Goal: Information Seeking & Learning: Find specific fact

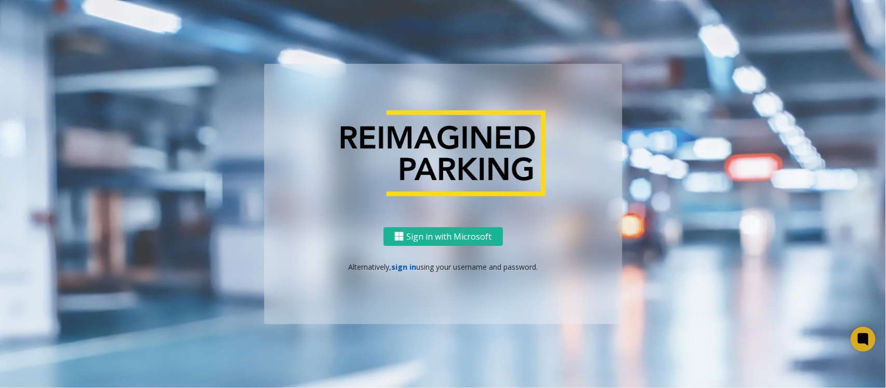
click at [406, 266] on link "sign in" at bounding box center [404, 267] width 25 height 10
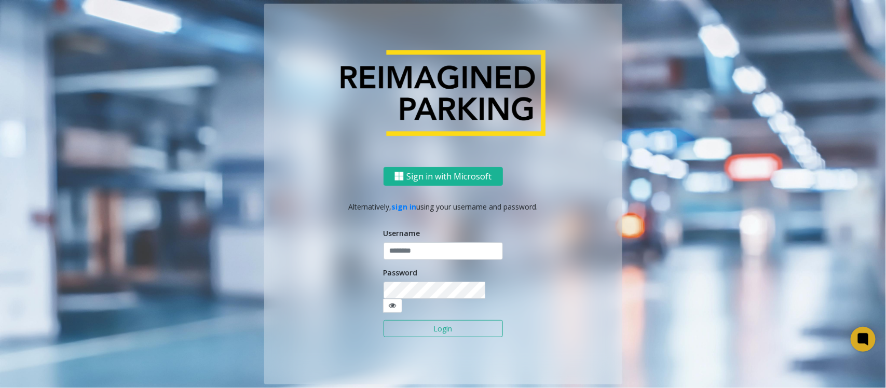
type input "*******"
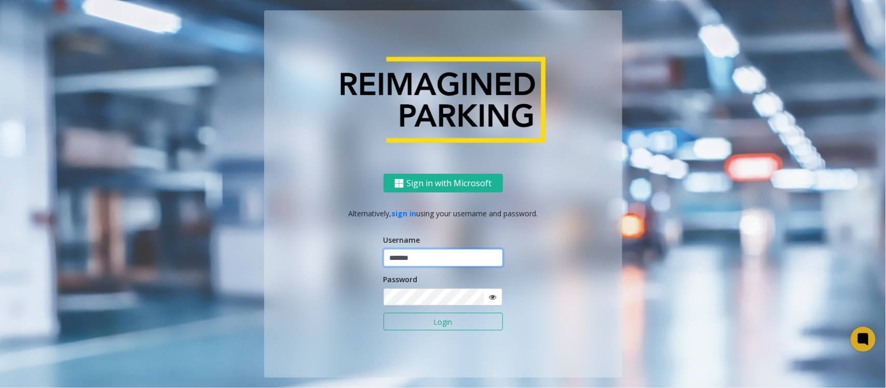
click at [441, 259] on input "*******" at bounding box center [443, 258] width 119 height 18
click at [404, 325] on button "Login" at bounding box center [443, 322] width 119 height 18
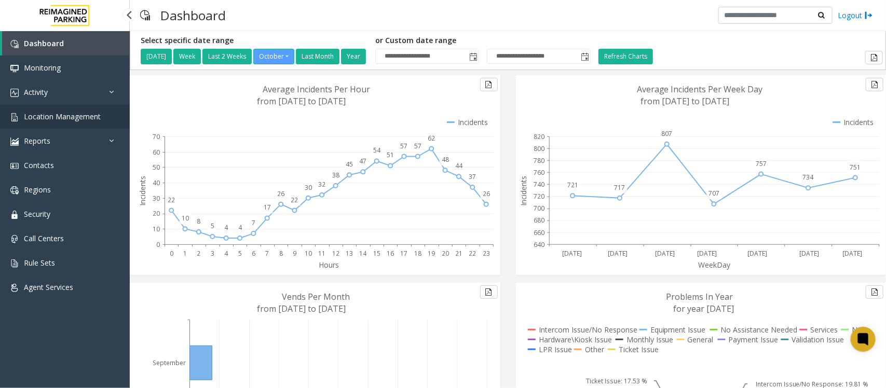
click at [84, 118] on span "Location Management" at bounding box center [62, 117] width 77 height 10
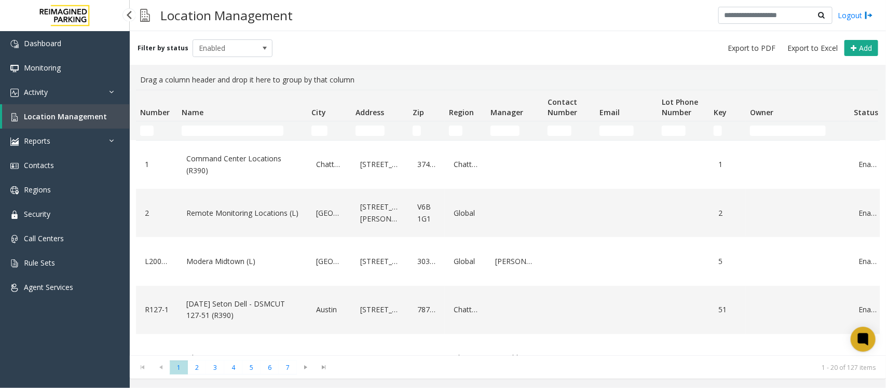
click at [82, 110] on link "Location Management" at bounding box center [66, 116] width 128 height 24
click at [82, 112] on span "Location Management" at bounding box center [65, 117] width 83 height 10
click at [50, 81] on link "Activity" at bounding box center [65, 92] width 130 height 24
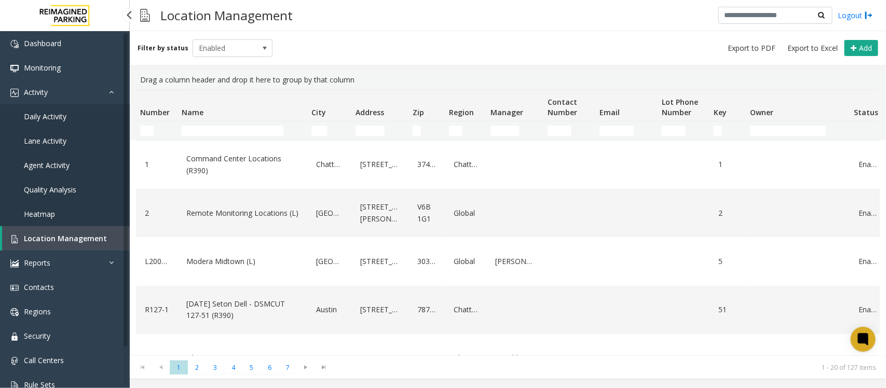
click at [52, 114] on span "Daily Activity" at bounding box center [45, 117] width 43 height 10
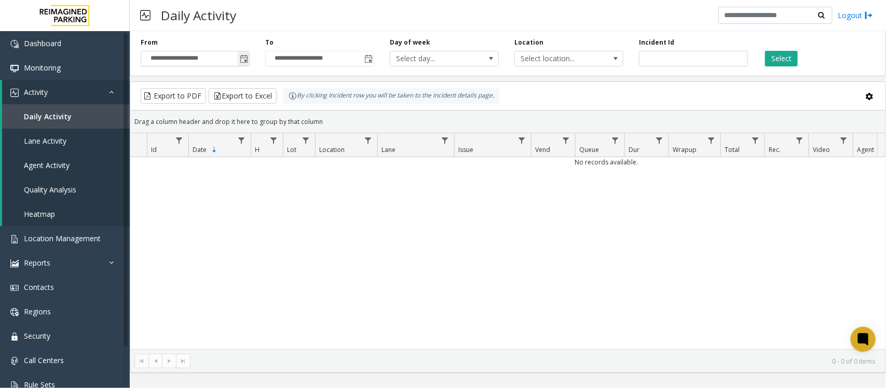
click at [243, 60] on span "Toggle popup" at bounding box center [244, 59] width 8 height 8
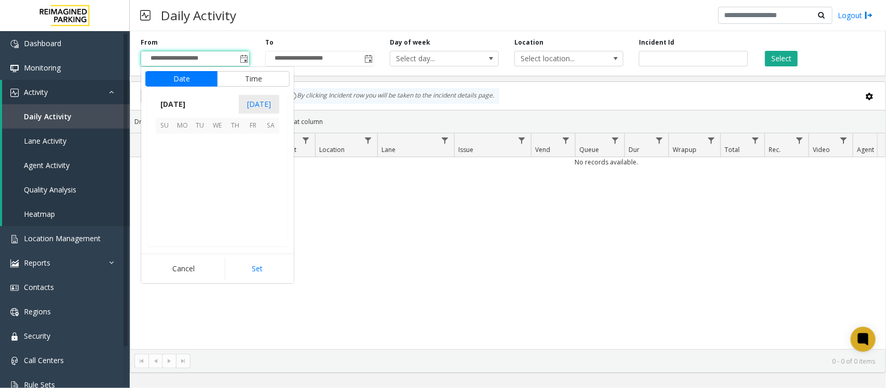
scroll to position [186426, 0]
click at [198, 178] on span "14" at bounding box center [200, 179] width 18 height 18
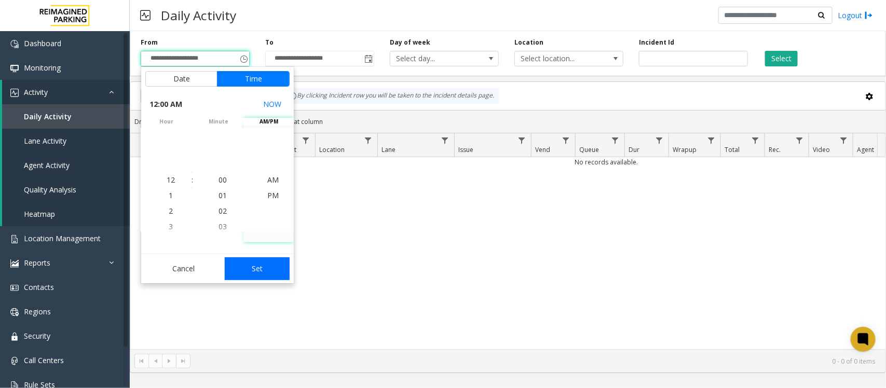
click at [253, 271] on button "Set" at bounding box center [257, 269] width 65 height 23
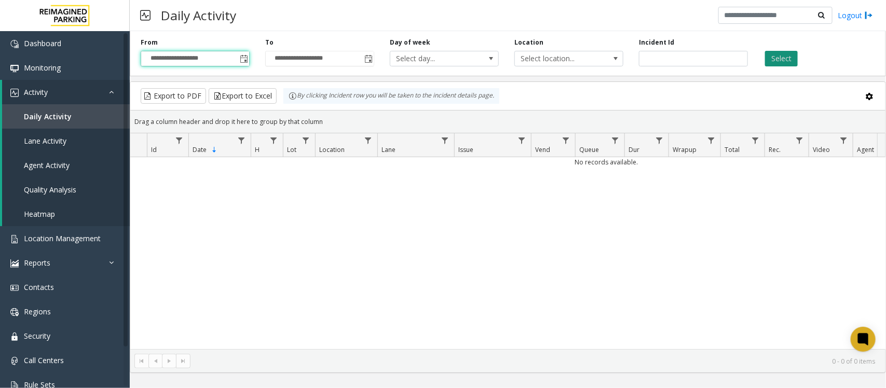
click at [788, 56] on button "Select" at bounding box center [781, 59] width 33 height 16
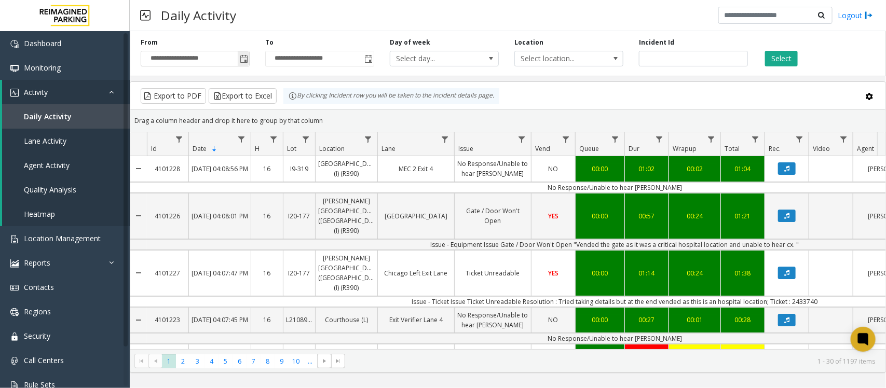
click at [244, 57] on span "Toggle popup" at bounding box center [244, 59] width 8 height 8
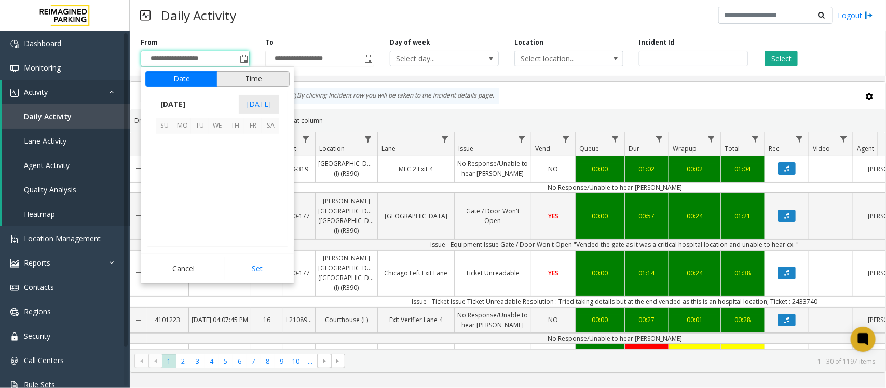
scroll to position [186426, 0]
click at [217, 180] on span "15" at bounding box center [218, 179] width 18 height 18
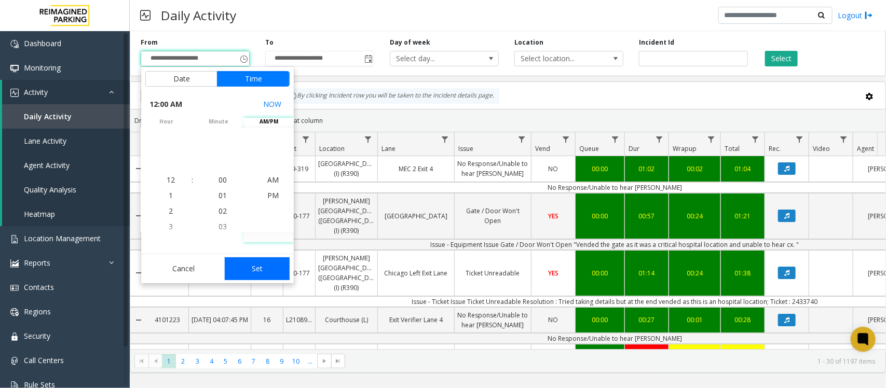
click at [266, 269] on button "Set" at bounding box center [257, 269] width 65 height 23
type input "**********"
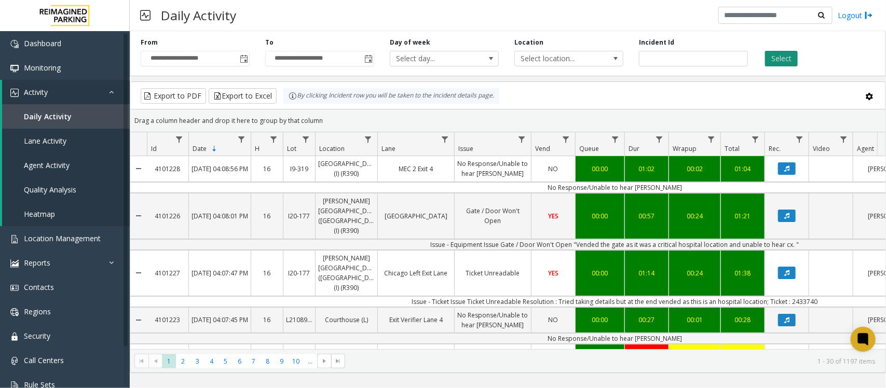
click at [775, 56] on button "Select" at bounding box center [781, 59] width 33 height 16
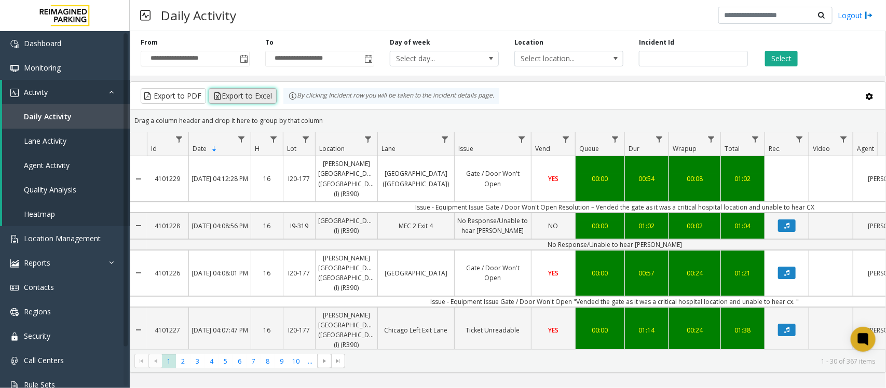
click at [245, 95] on button "Export to Excel" at bounding box center [243, 96] width 68 height 16
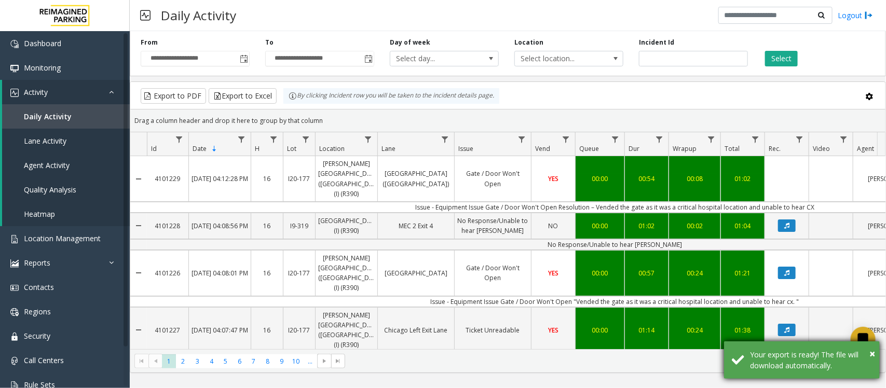
click at [791, 365] on div "Your export is ready! The file will download automatically." at bounding box center [811, 361] width 122 height 22
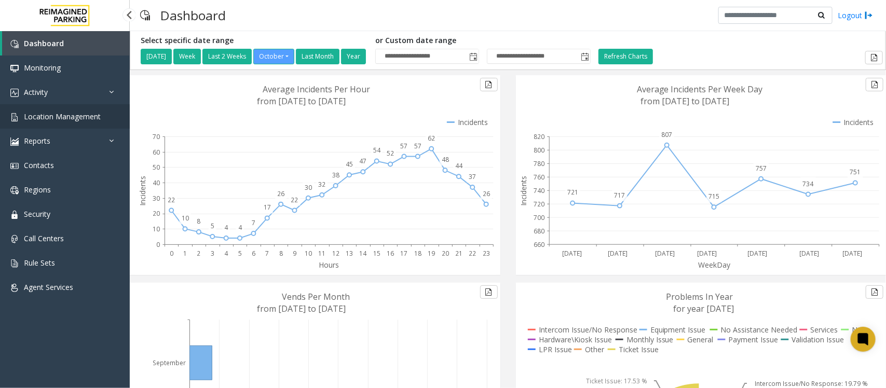
click at [65, 119] on span "Location Management" at bounding box center [62, 117] width 77 height 10
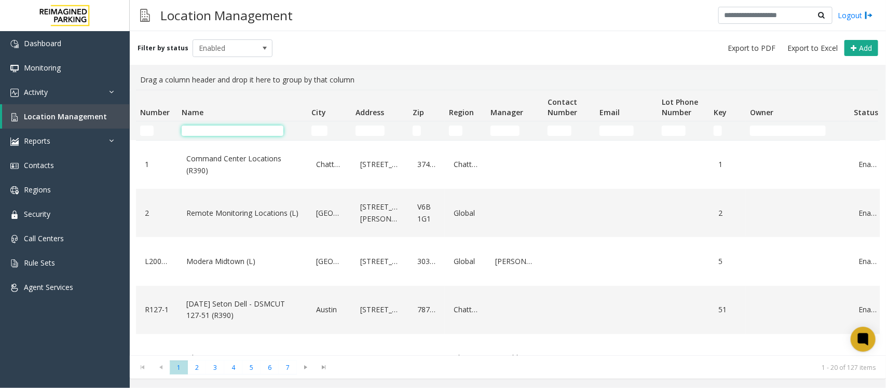
click at [261, 133] on input "Name Filter" at bounding box center [233, 131] width 102 height 10
paste input "**********"
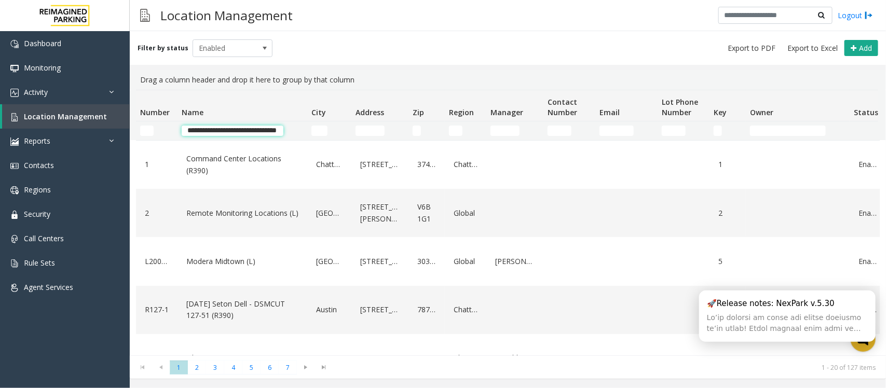
type input "**********"
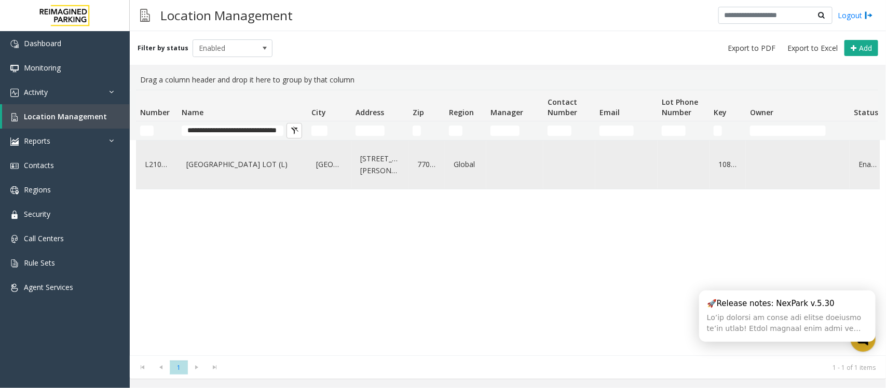
scroll to position [0, 0]
click at [242, 156] on link "[GEOGRAPHIC_DATA] LOT (L)" at bounding box center [242, 164] width 117 height 17
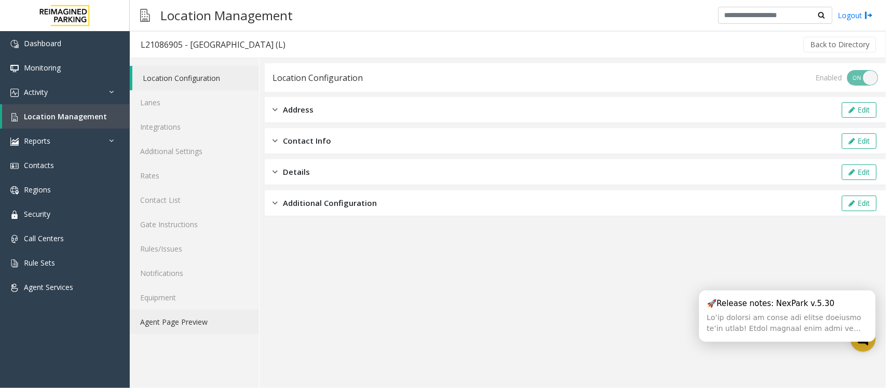
click at [176, 320] on link "Agent Page Preview" at bounding box center [194, 322] width 129 height 24
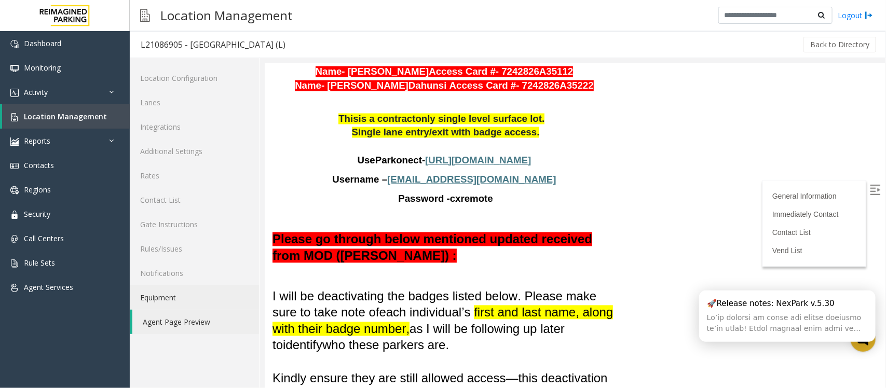
scroll to position [844, 0]
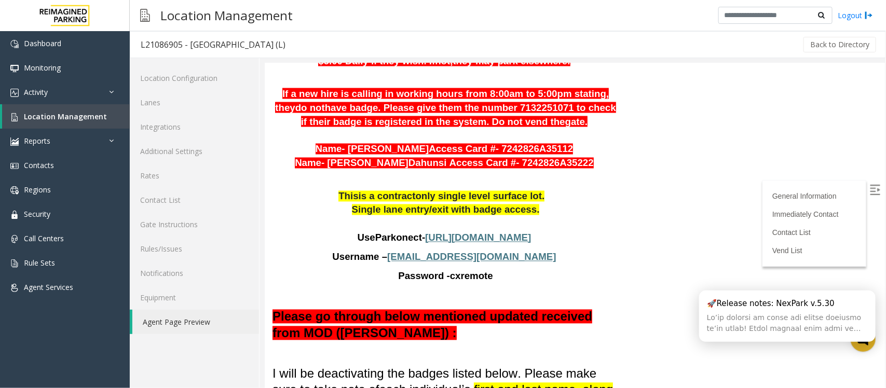
scroll to position [779, 0]
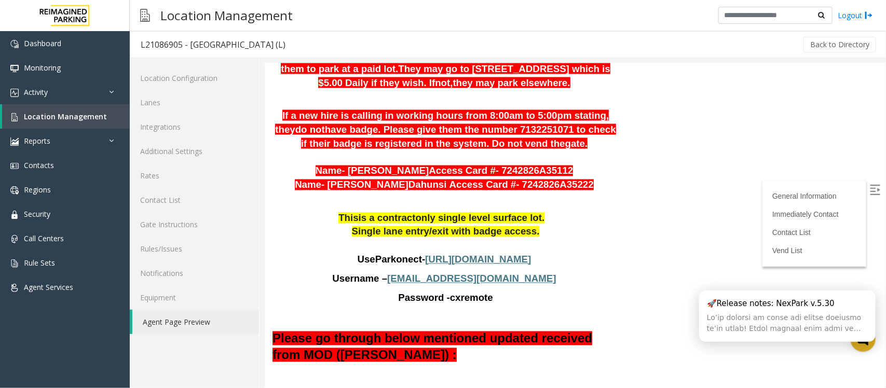
click at [346, 291] on p "Password - cxremote" at bounding box center [445, 298] width 346 height 14
click at [494, 254] on span "https://secure.parkonect.com/Admin/Dashboard.aspx" at bounding box center [478, 259] width 106 height 11
drag, startPoint x: 515, startPoint y: 225, endPoint x: 424, endPoint y: 224, distance: 91.4
click at [424, 272] on p "Username – cx@harriscounty.com" at bounding box center [445, 279] width 346 height 14
copy p "cx@harriscounty.com"
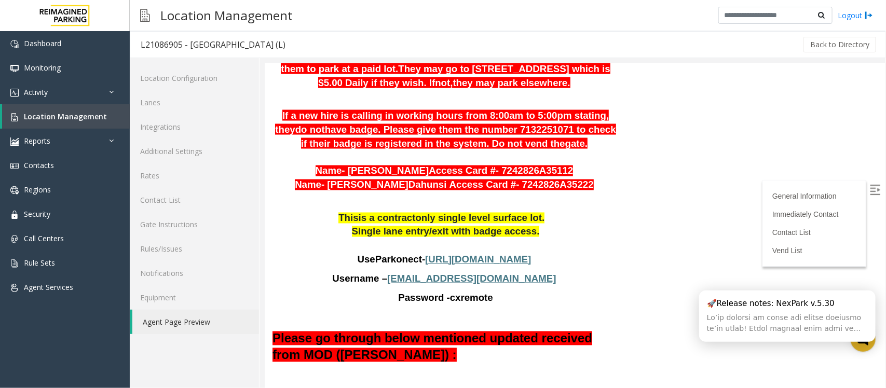
click at [448, 292] on span "Password - cxremote" at bounding box center [445, 297] width 95 height 11
click at [458, 292] on span "cxremote" at bounding box center [471, 297] width 43 height 11
copy span "cxremote"
drag, startPoint x: 514, startPoint y: 225, endPoint x: 424, endPoint y: 218, distance: 90.2
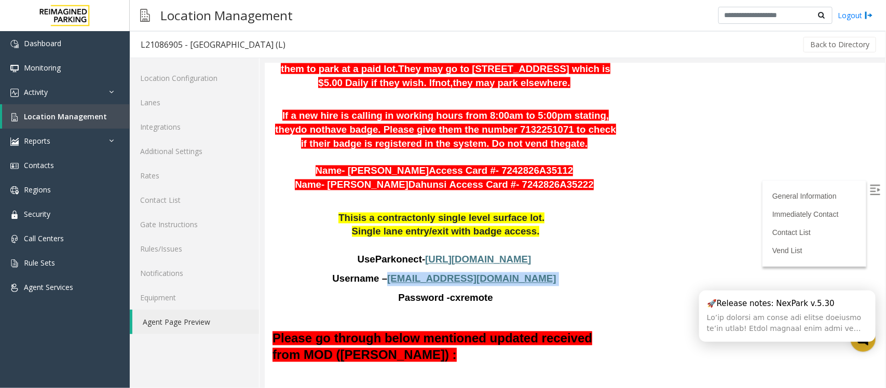
click at [424, 272] on p "Username – cx@harriscounty.com" at bounding box center [445, 279] width 346 height 14
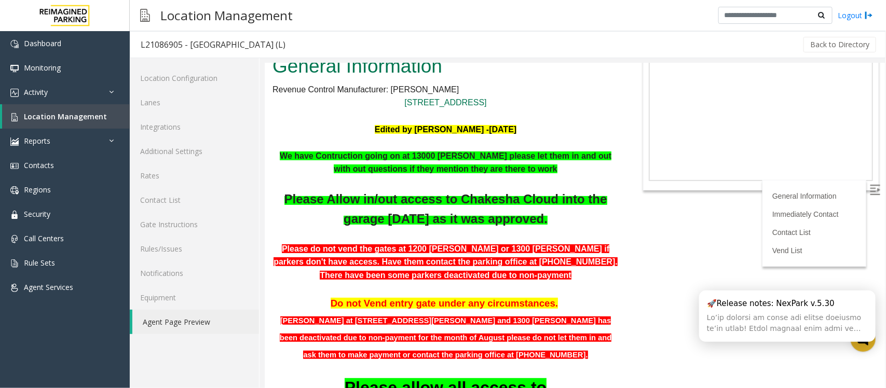
scroll to position [65, 0]
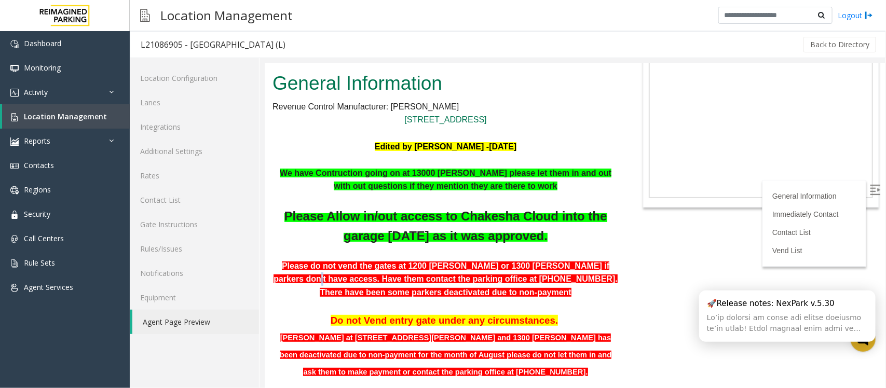
click at [576, 267] on span "Please do not vend the gates at 1200 baker or 1300 Baker if parkers don't have …" at bounding box center [445, 278] width 344 height 35
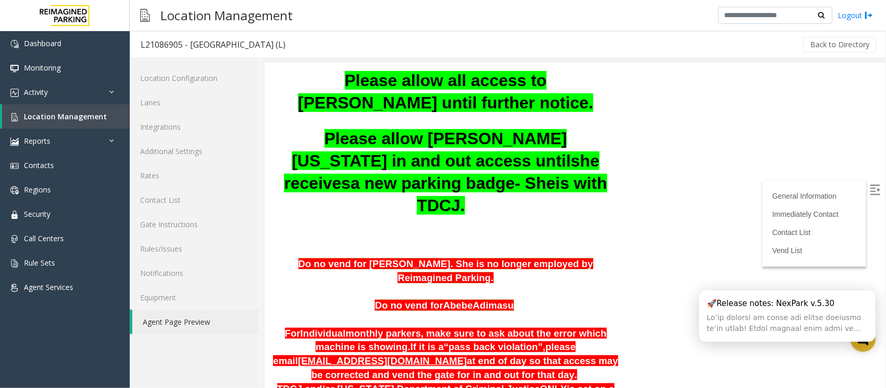
scroll to position [454, 0]
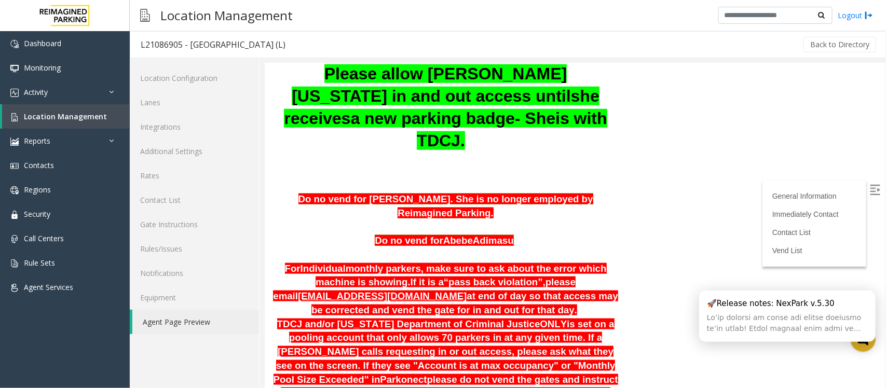
click at [499, 276] on span "please email" at bounding box center [424, 288] width 303 height 25
click at [538, 276] on span "”," at bounding box center [542, 281] width 8 height 11
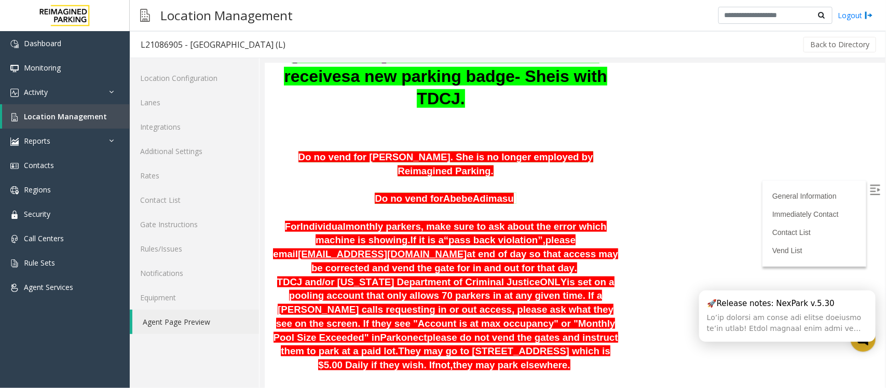
scroll to position [519, 0]
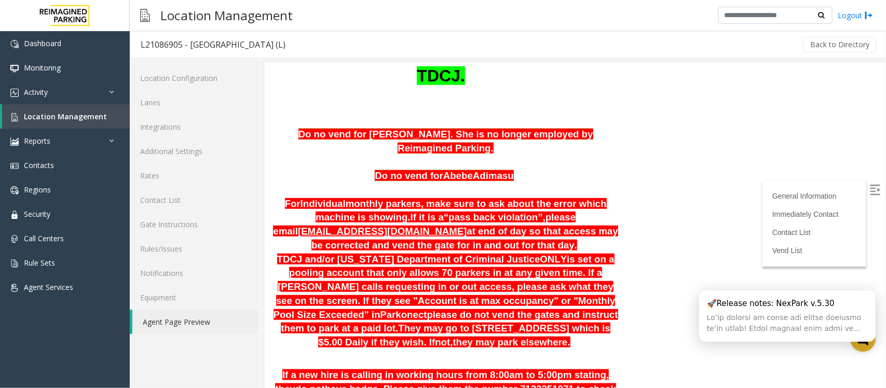
click at [453, 261] on span "is set on a pooling account that only allows 70 parkers in at any given time. I…" at bounding box center [444, 286] width 342 height 66
click at [458, 323] on span "They may go to 800 North San Jacinto which is $5.00 Daily if they wish. If" at bounding box center [464, 335] width 292 height 25
click at [466, 323] on span "They may go to 800 North San Jacinto which is $5.00 Daily if they wish. If" at bounding box center [464, 335] width 292 height 25
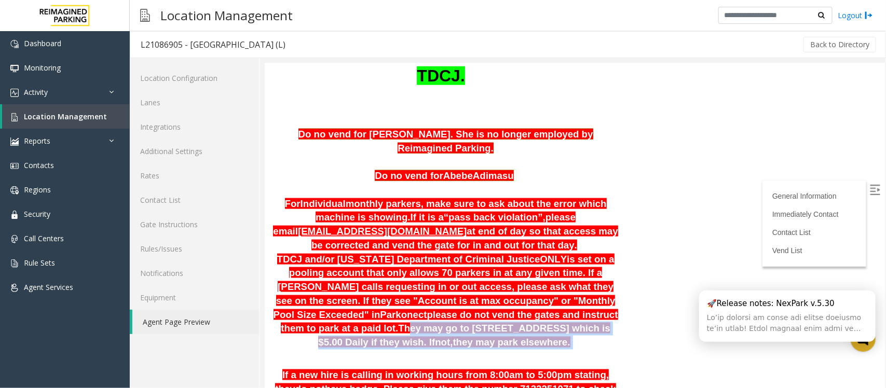
drag, startPoint x: 460, startPoint y: 276, endPoint x: 616, endPoint y: 286, distance: 156.7
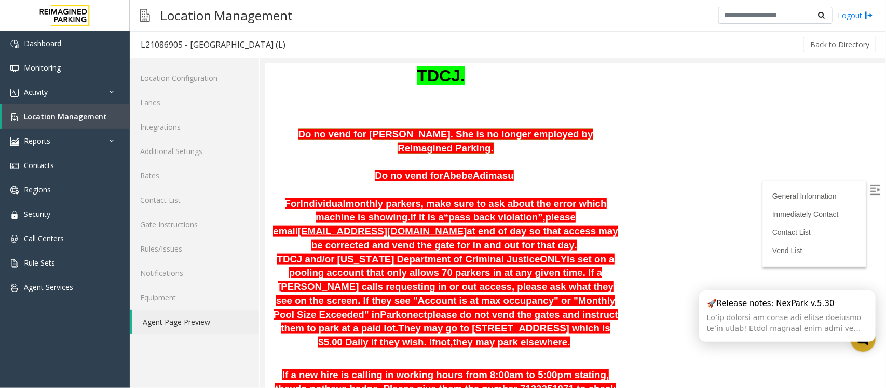
click at [449, 309] on span "please do not vend the gates and instruct them to park at a paid lot." at bounding box center [448, 321] width 337 height 25
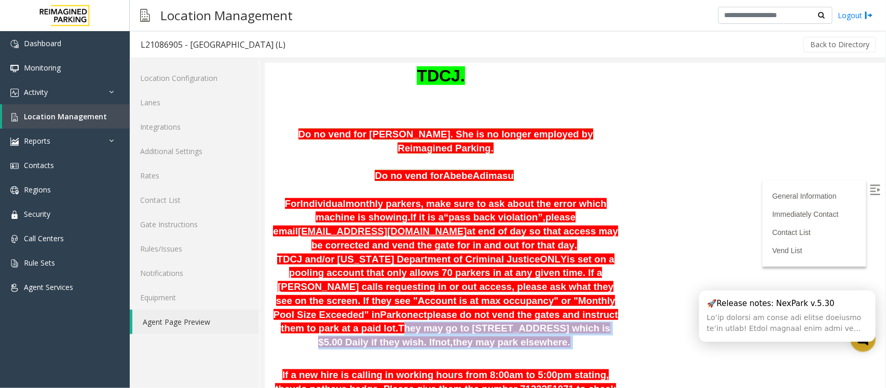
drag, startPoint x: 458, startPoint y: 274, endPoint x: 616, endPoint y: 283, distance: 158.6
click at [571, 323] on span "They may go to 800 North San Jacinto which is $5.00 Daily if they wish. If" at bounding box center [464, 335] width 292 height 25
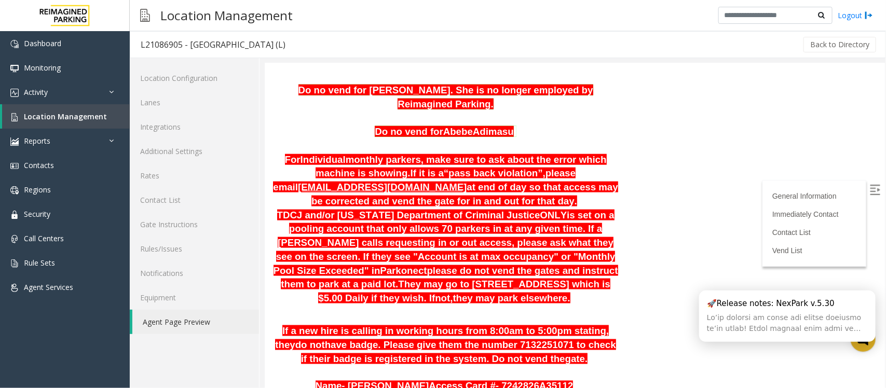
scroll to position [584, 0]
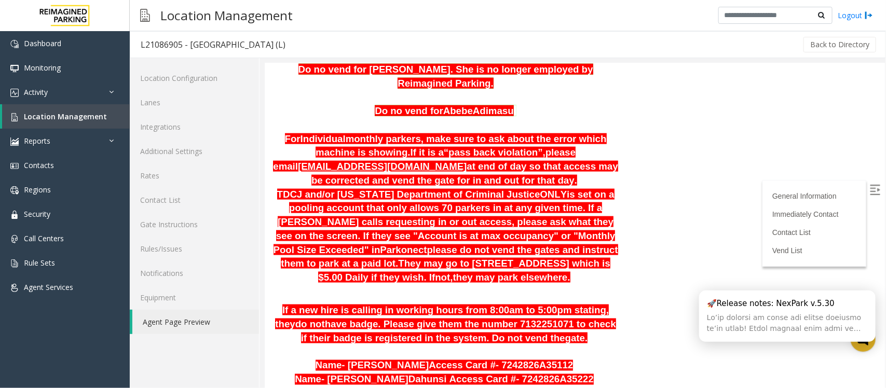
click at [315, 318] on span "have badge. Please give them the number 7132251071 to check if their badge is r…" at bounding box center [458, 330] width 315 height 25
click at [372, 303] on p "If a new hire is calling in working hours from 8:00am to 5:00pm stating, they d…" at bounding box center [445, 324] width 346 height 42
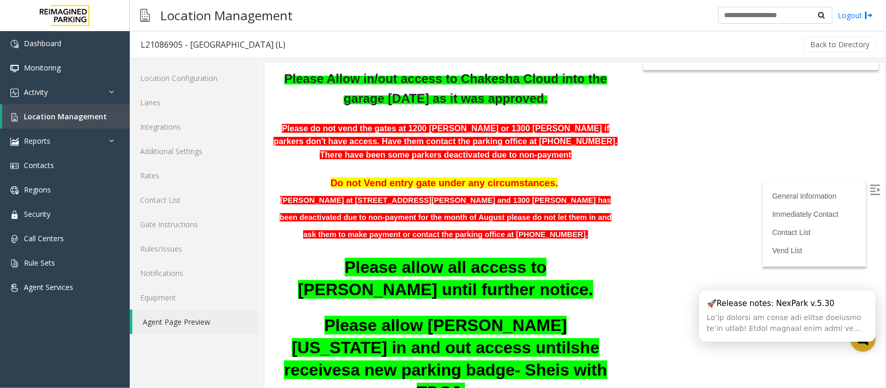
scroll to position [130, 0]
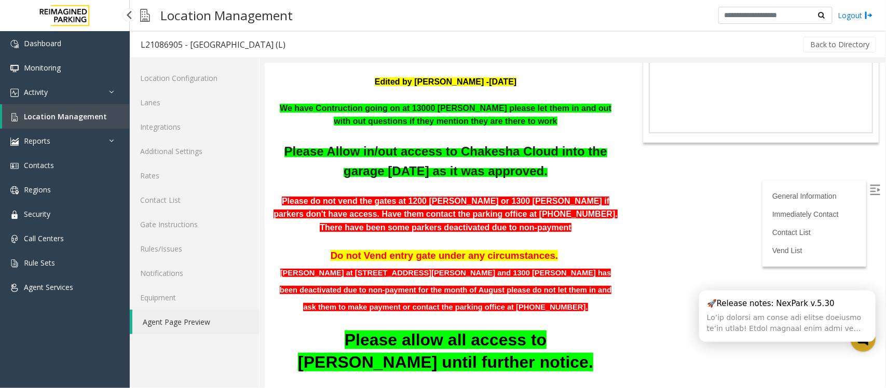
click at [60, 115] on span "Location Management" at bounding box center [65, 117] width 83 height 10
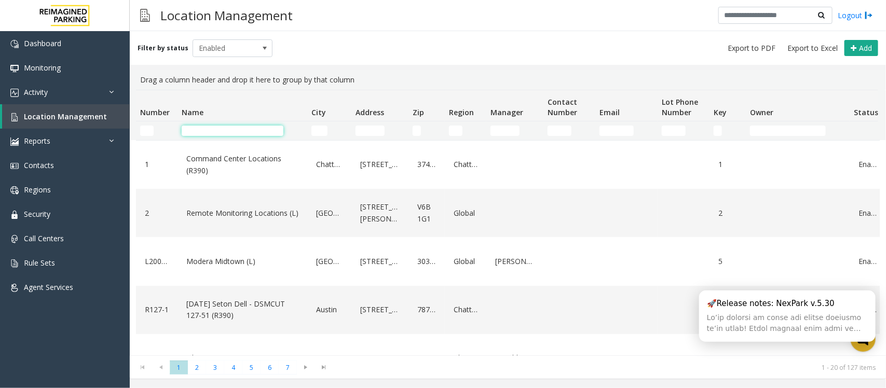
click at [208, 133] on input "Name Filter" at bounding box center [233, 131] width 102 height 10
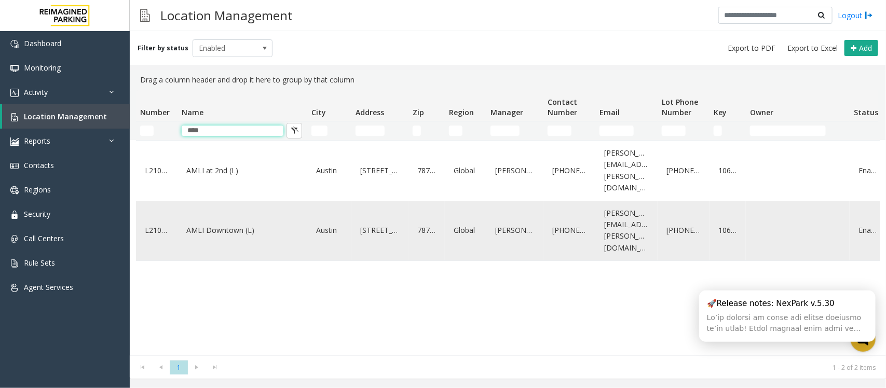
type input "****"
click at [213, 222] on link "AMLI Downtown (L)" at bounding box center [242, 230] width 117 height 17
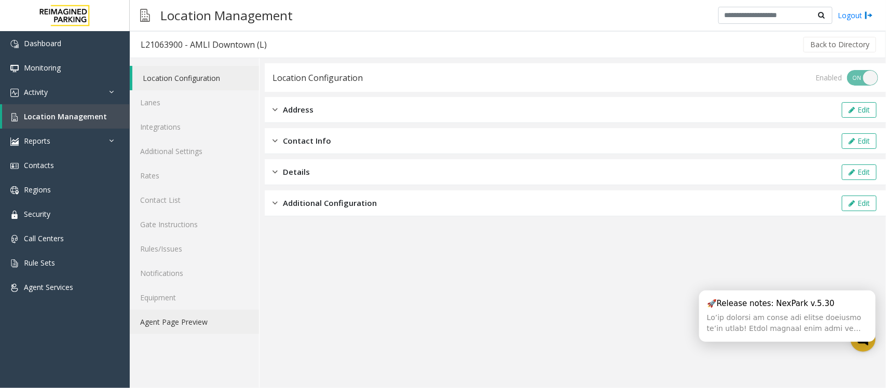
click at [191, 321] on link "Agent Page Preview" at bounding box center [194, 322] width 129 height 24
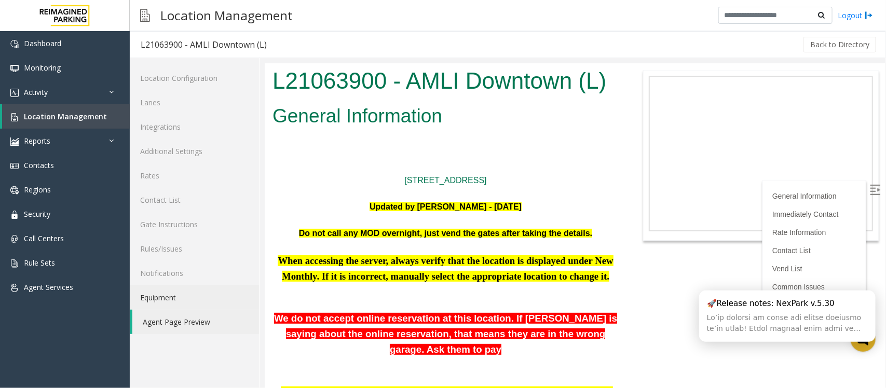
scroll to position [260, 0]
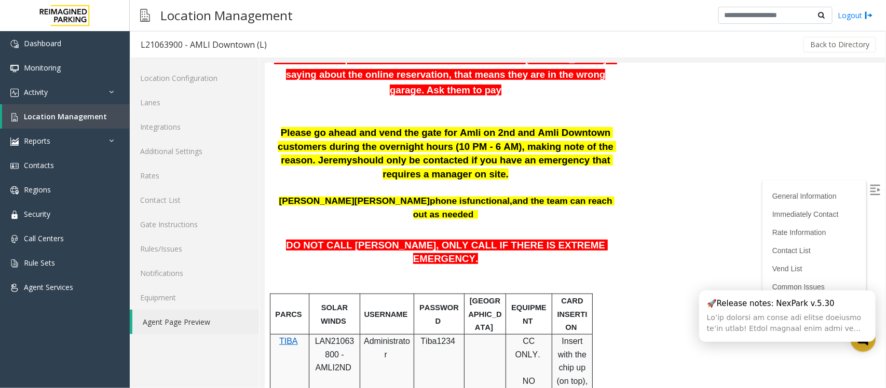
click at [463, 266] on p at bounding box center [445, 279] width 346 height 26
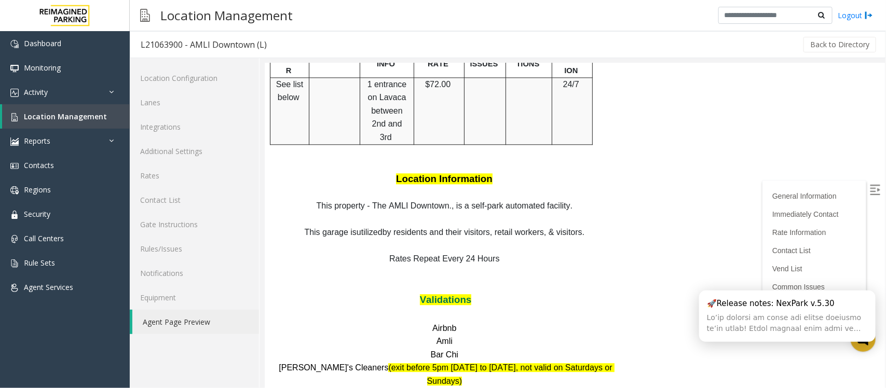
scroll to position [1140, 0]
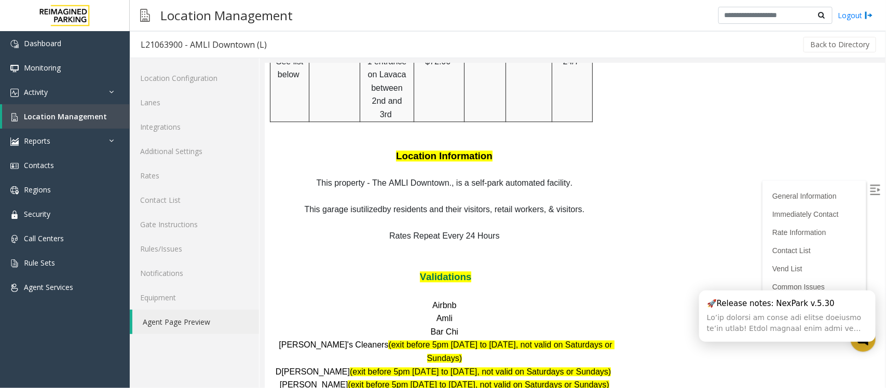
click at [467, 299] on p "Airbnb Amli" at bounding box center [445, 312] width 346 height 26
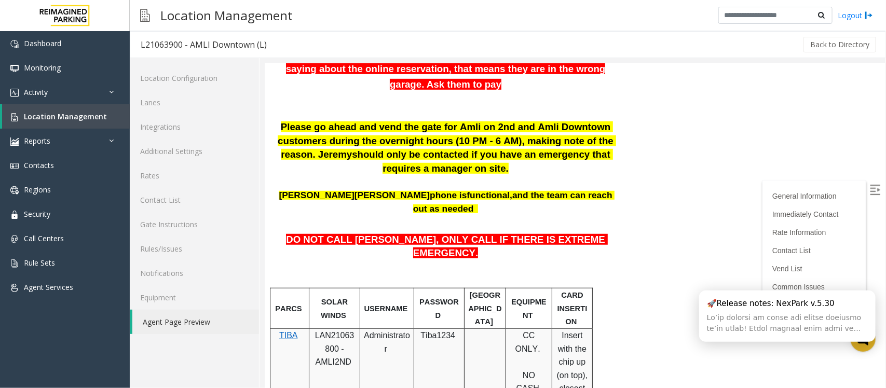
scroll to position [296, 0]
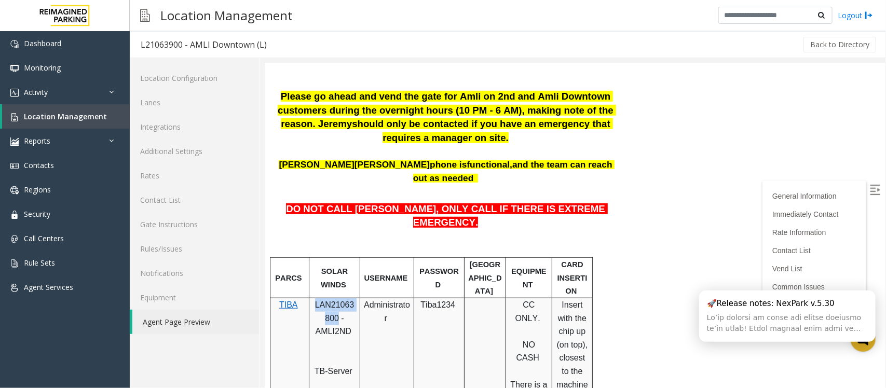
drag, startPoint x: 334, startPoint y: 266, endPoint x: 315, endPoint y: 251, distance: 24.1
click at [315, 300] on span "LAN21063800 - AMLI2ND" at bounding box center [334, 317] width 39 height 35
copy span "LAN21063800"
click at [48, 108] on link "Location Management" at bounding box center [66, 116] width 128 height 24
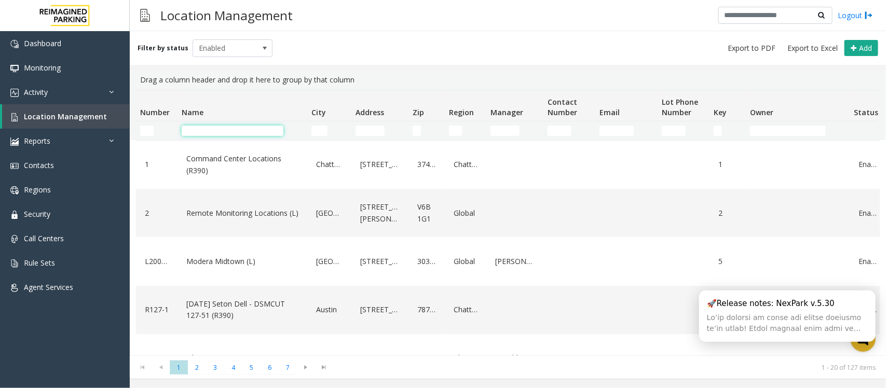
click at [234, 136] on input "Name Filter" at bounding box center [233, 131] width 102 height 10
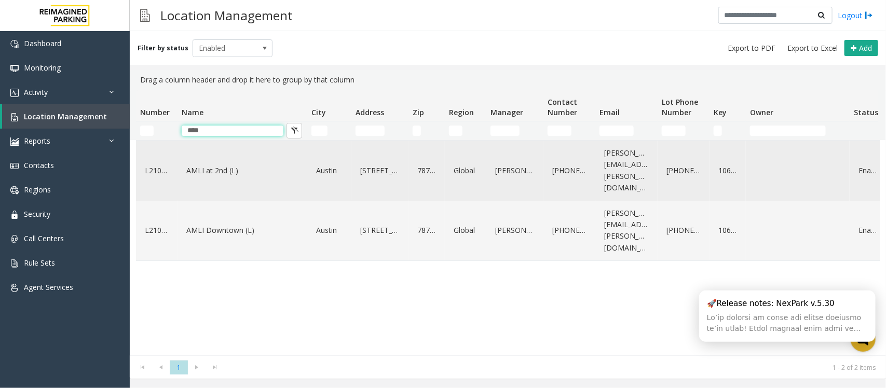
type input "****"
click at [239, 163] on link "AMLI at 2nd (L)" at bounding box center [242, 171] width 117 height 17
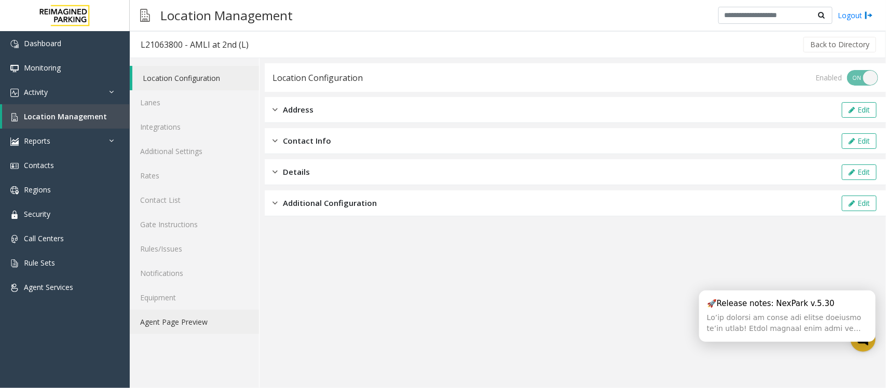
click at [201, 325] on link "Agent Page Preview" at bounding box center [194, 322] width 129 height 24
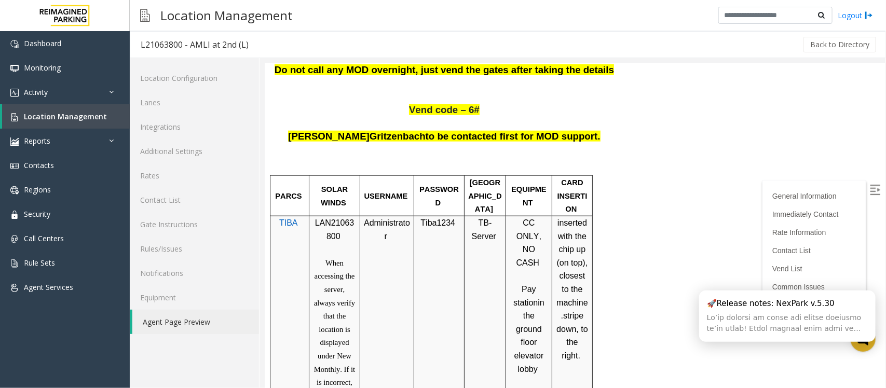
scroll to position [439, 0]
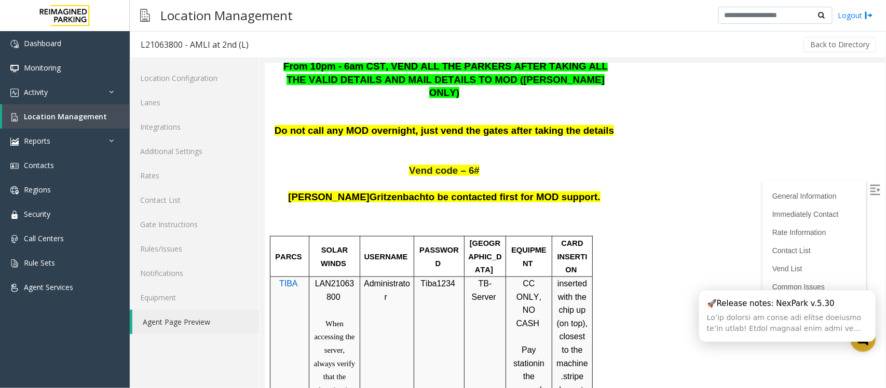
click at [444, 275] on div at bounding box center [439, 277] width 50 height 4
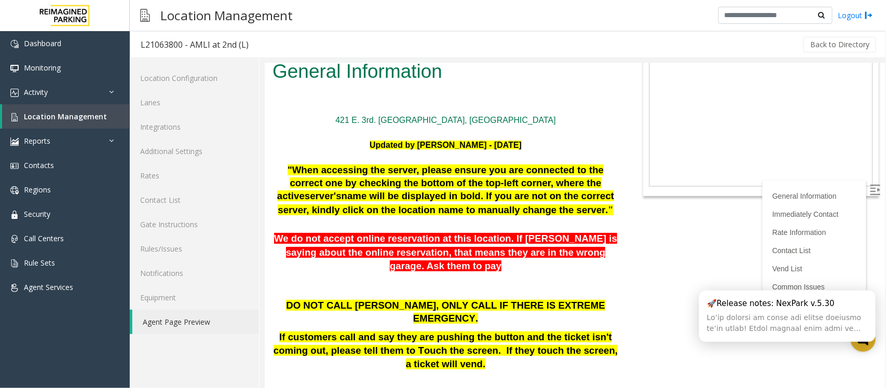
scroll to position [65, 0]
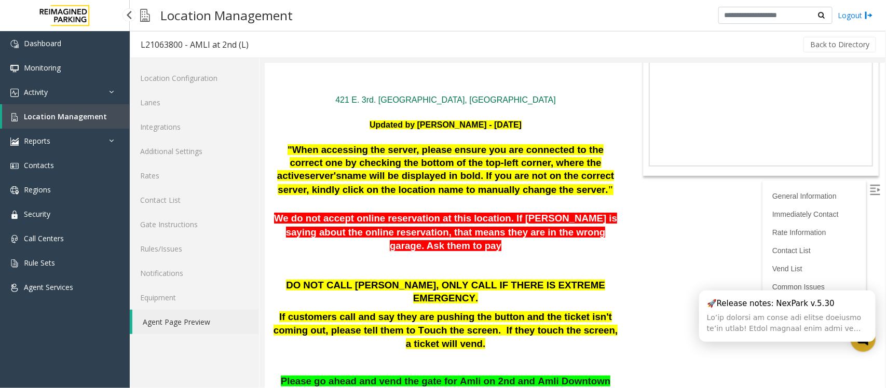
click at [52, 110] on link "Location Management" at bounding box center [66, 116] width 128 height 24
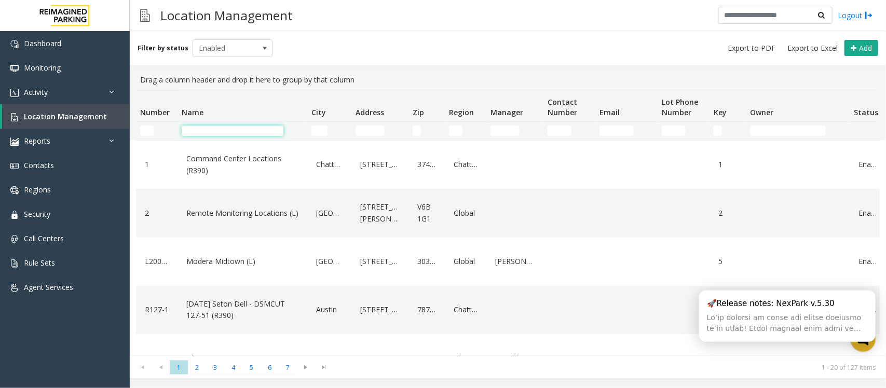
click at [224, 132] on input "Name Filter" at bounding box center [233, 131] width 102 height 10
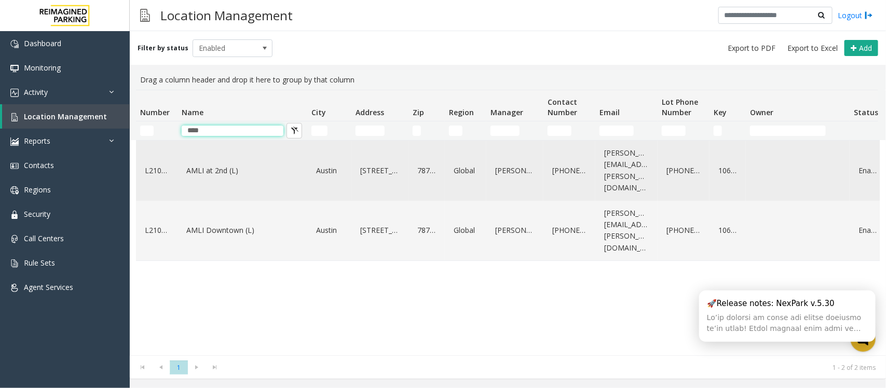
type input "****"
click at [221, 163] on link "AMLI at 2nd (L)" at bounding box center [242, 171] width 117 height 17
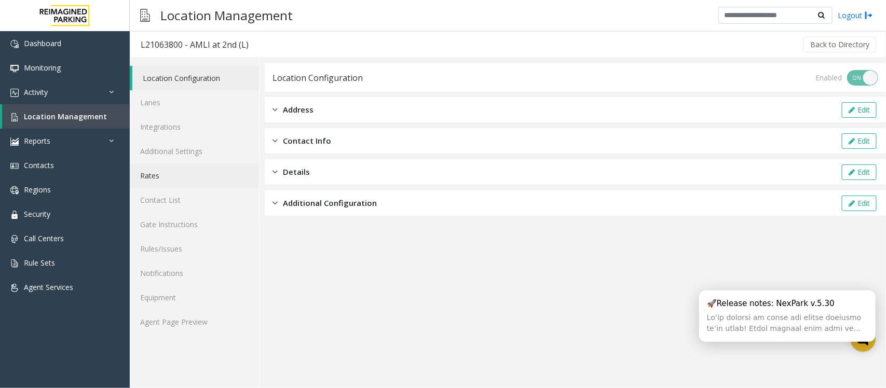
click at [149, 177] on link "Rates" at bounding box center [194, 176] width 129 height 24
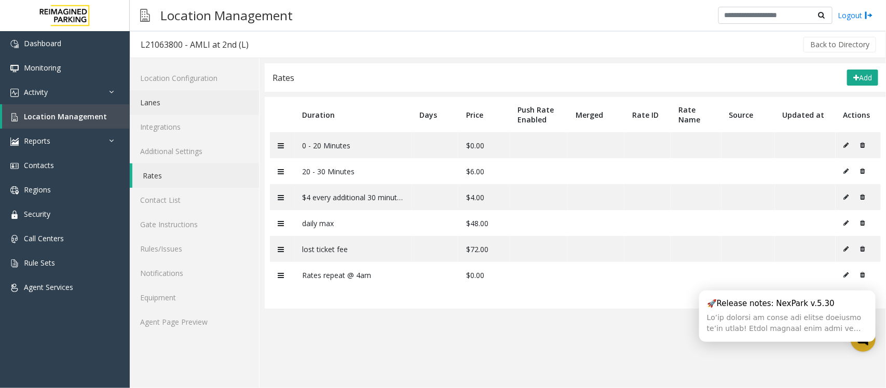
click at [162, 104] on link "Lanes" at bounding box center [194, 102] width 129 height 24
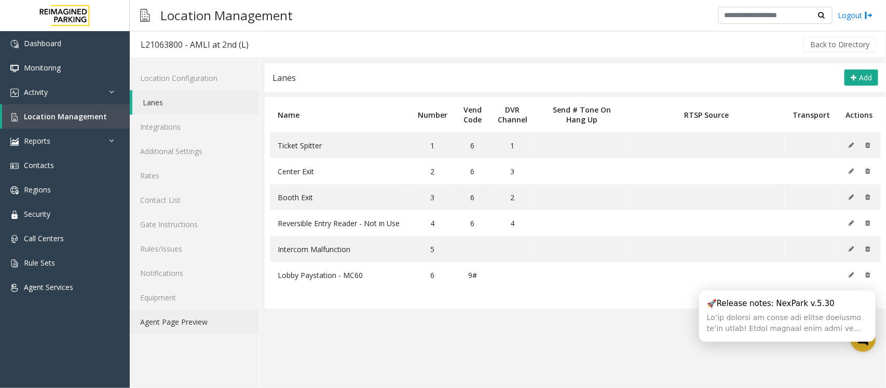
click at [187, 326] on link "Agent Page Preview" at bounding box center [194, 322] width 129 height 24
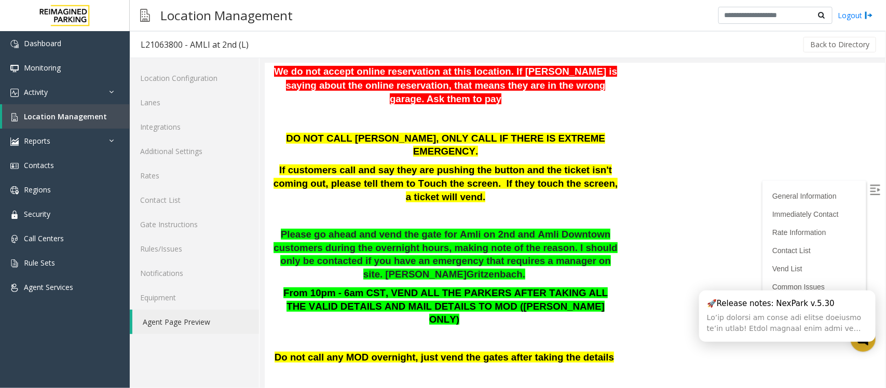
scroll to position [183, 0]
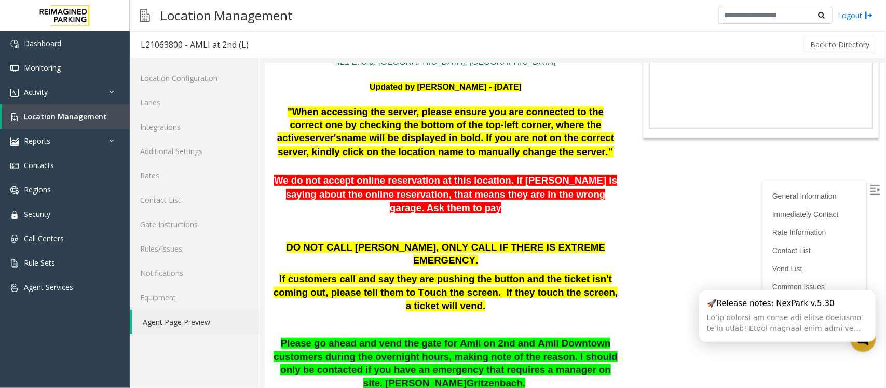
scroll to position [130, 0]
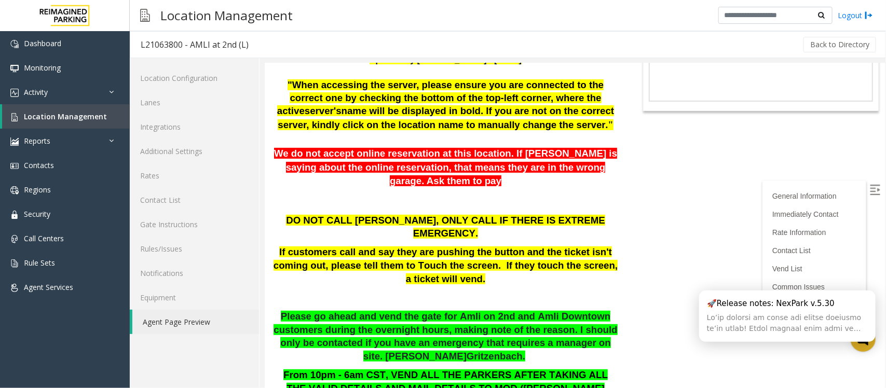
click at [315, 263] on div "DO NOT CALL ANDREA, ONLY CALL IF THERE IS EXTREME EMERGENCY. If customers call …" at bounding box center [445, 259] width 346 height 91
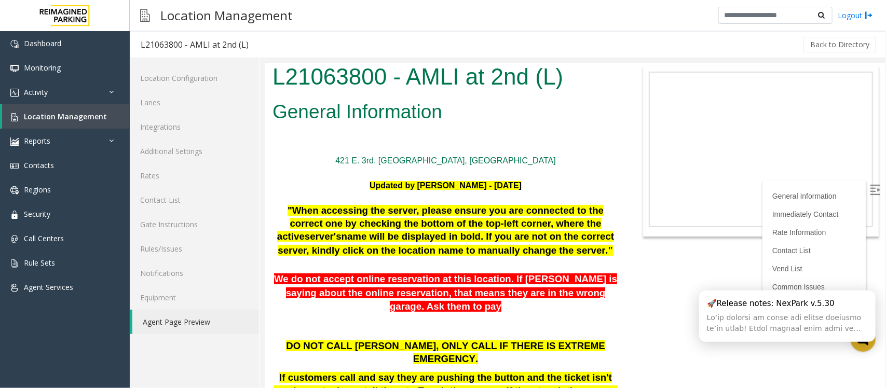
scroll to position [0, 0]
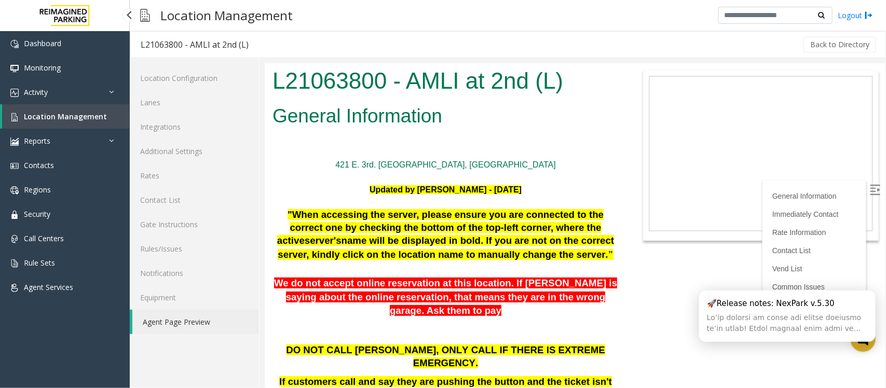
click at [79, 115] on span "Location Management" at bounding box center [65, 117] width 83 height 10
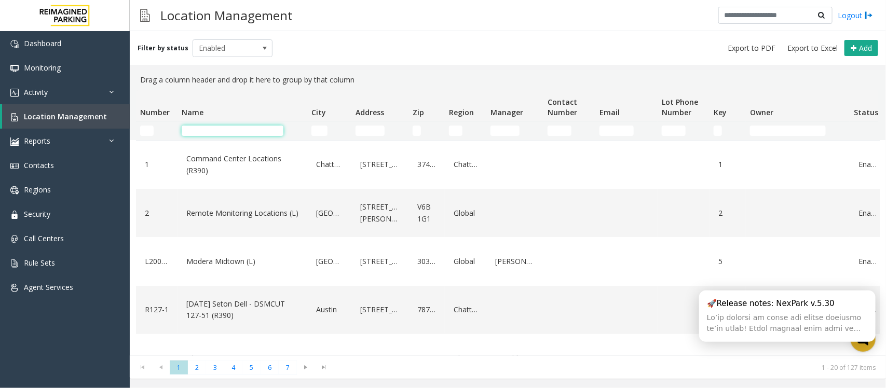
click at [245, 131] on input "Name Filter" at bounding box center [233, 131] width 102 height 10
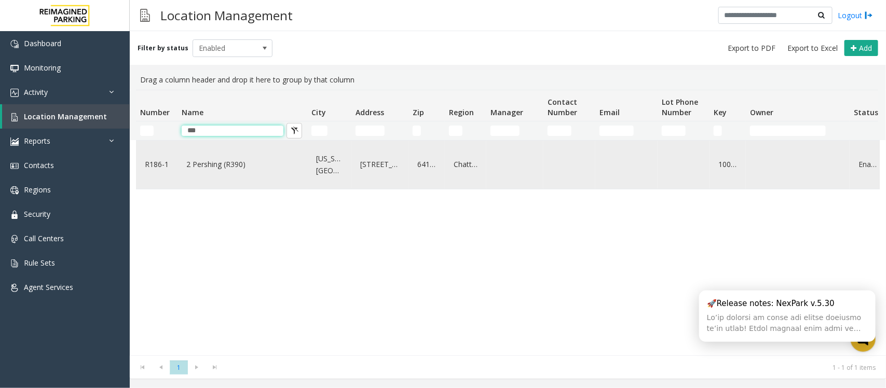
type input "***"
click at [225, 165] on link "2 Pershing (R390)" at bounding box center [242, 164] width 117 height 17
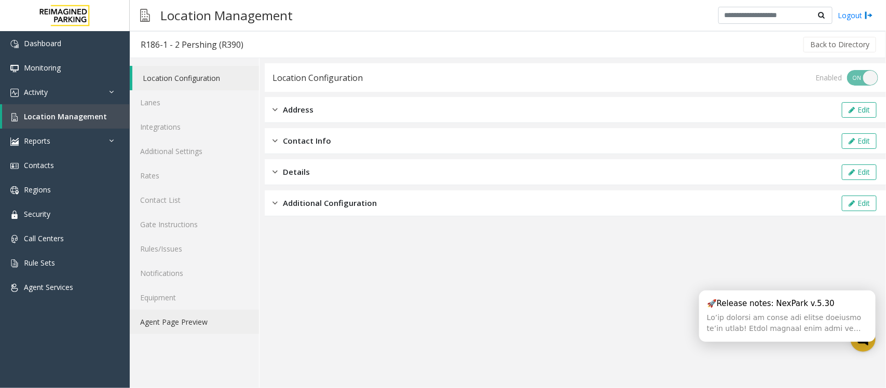
click at [183, 320] on link "Agent Page Preview" at bounding box center [194, 322] width 129 height 24
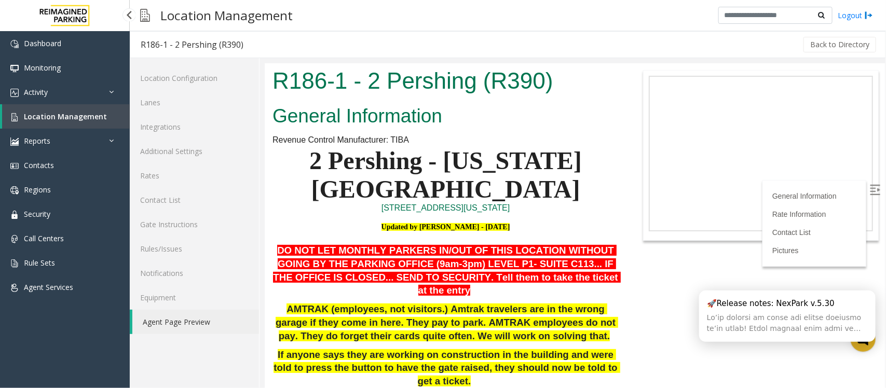
click at [56, 115] on span "Location Management" at bounding box center [65, 117] width 83 height 10
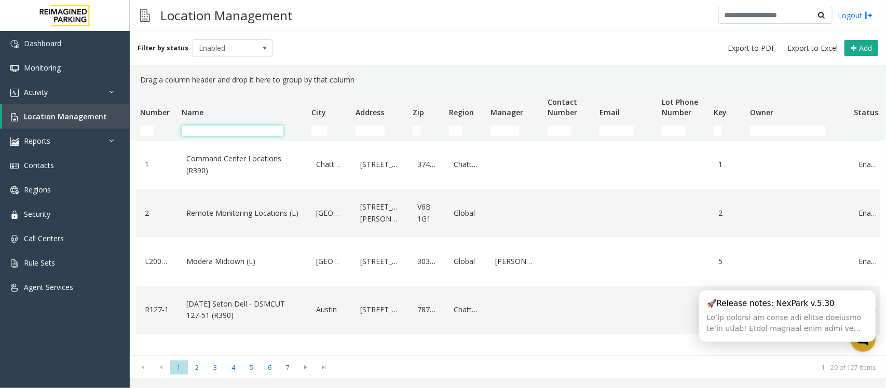
click at [248, 133] on input "Name Filter" at bounding box center [233, 131] width 102 height 10
type input "*****"
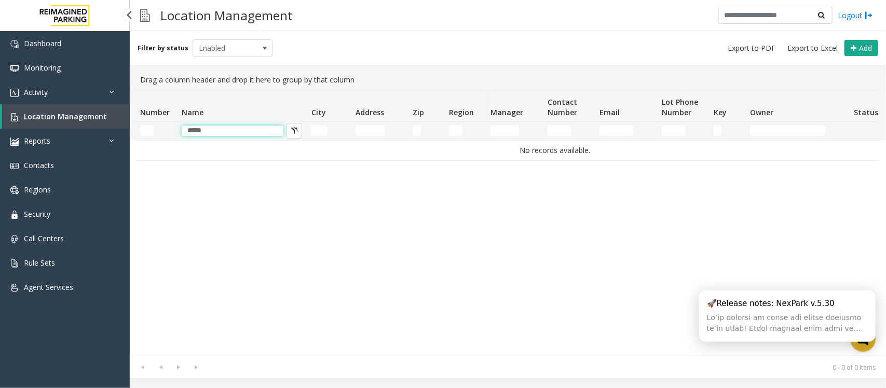
drag, startPoint x: 243, startPoint y: 126, endPoint x: 0, endPoint y: 115, distance: 242.8
click at [0, 115] on app-root "Dashboard Monitoring Activity Daily Activity Lane Activity Agent Activity Quali…" at bounding box center [443, 194] width 886 height 388
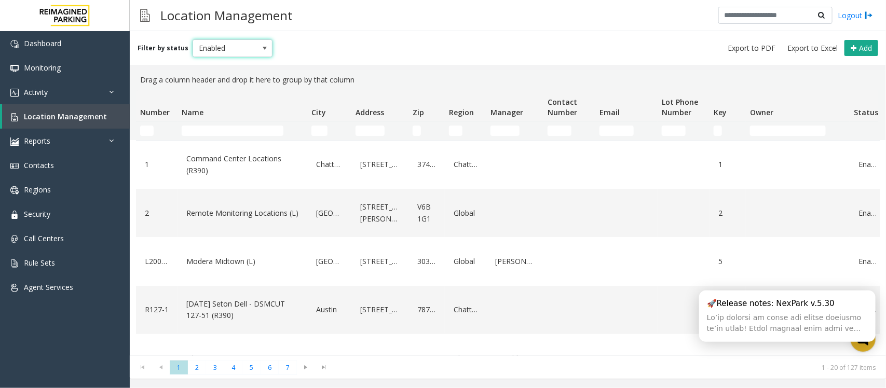
click at [260, 39] on span "Enabled" at bounding box center [233, 48] width 80 height 18
click at [224, 65] on li "All" at bounding box center [228, 65] width 77 height 14
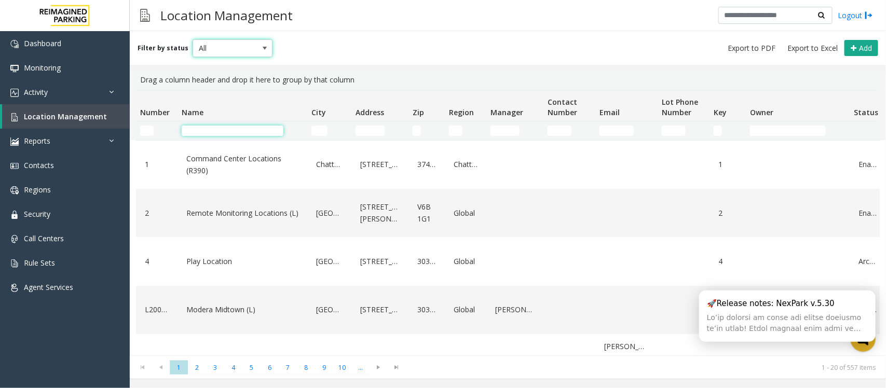
click at [226, 126] on input "Name Filter" at bounding box center [233, 131] width 102 height 10
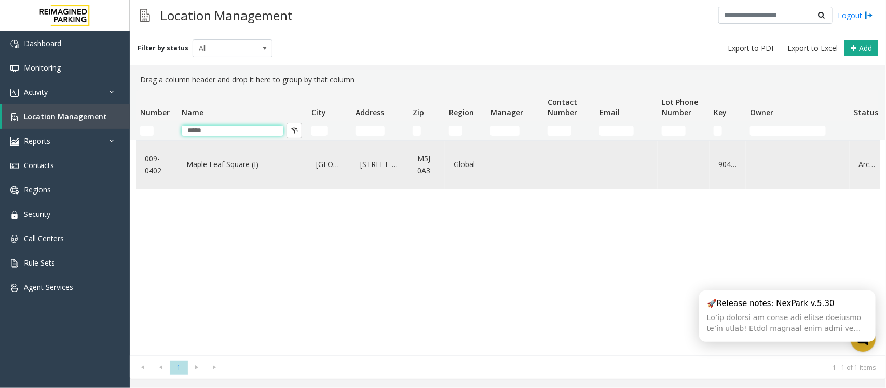
type input "*****"
click at [232, 165] on link "Maple Leaf Square (I)" at bounding box center [242, 164] width 117 height 17
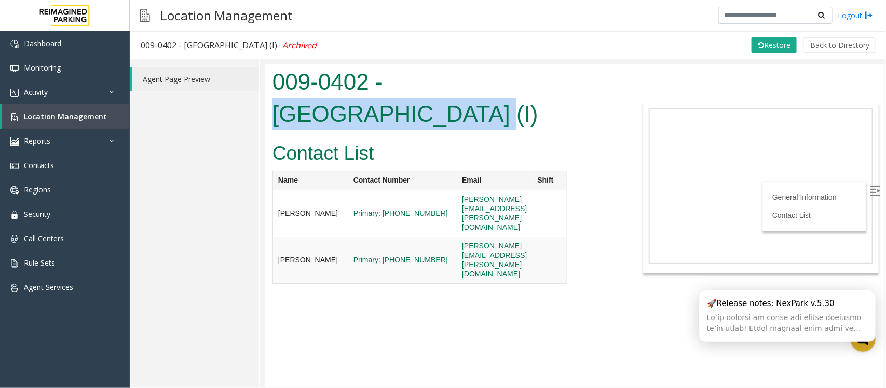
drag, startPoint x: 391, startPoint y: 84, endPoint x: 585, endPoint y: 87, distance: 194.8
click at [585, 87] on h1 "009-0402 - Maple Leaf Square (I)" at bounding box center [445, 97] width 346 height 64
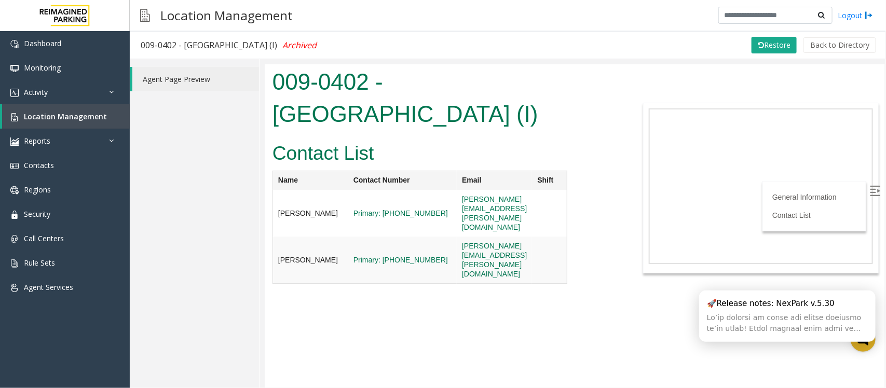
click at [463, 140] on h2 "Contact List" at bounding box center [419, 153] width 295 height 27
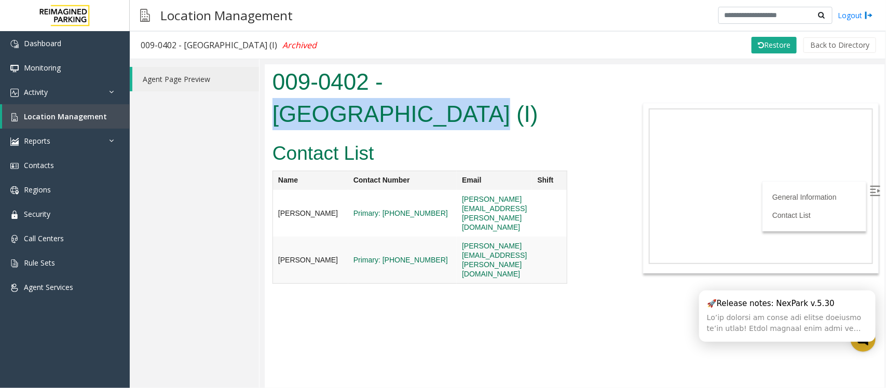
drag, startPoint x: 393, startPoint y: 78, endPoint x: 581, endPoint y: 75, distance: 188.0
click at [581, 75] on h1 "009-0402 - Maple Leaf Square (I)" at bounding box center [445, 97] width 346 height 64
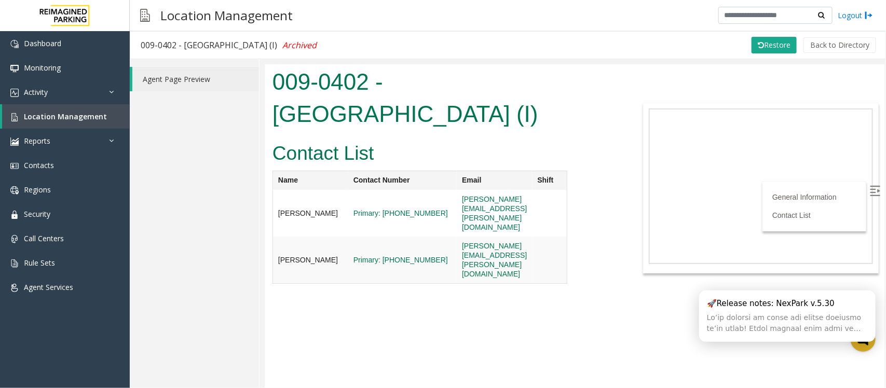
click at [551, 133] on div at bounding box center [445, 135] width 362 height 4
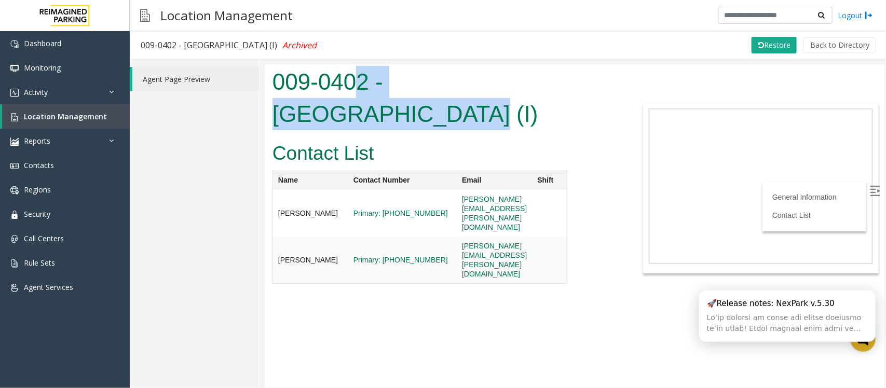
drag, startPoint x: 579, startPoint y: 84, endPoint x: 353, endPoint y: 77, distance: 225.5
click at [353, 77] on h1 "009-0402 - Maple Leaf Square (I)" at bounding box center [445, 97] width 346 height 64
click at [466, 81] on h1 "009-0402 - Maple Leaf Square (I)" at bounding box center [445, 97] width 346 height 64
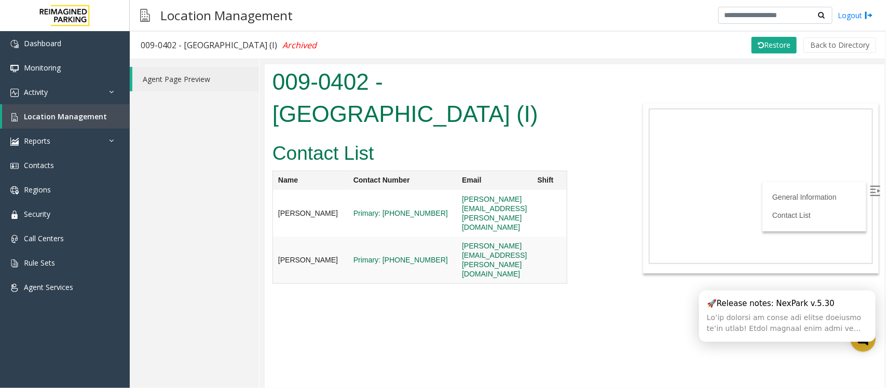
click at [381, 85] on h1 "009-0402 - Maple Leaf Square (I)" at bounding box center [445, 97] width 346 height 64
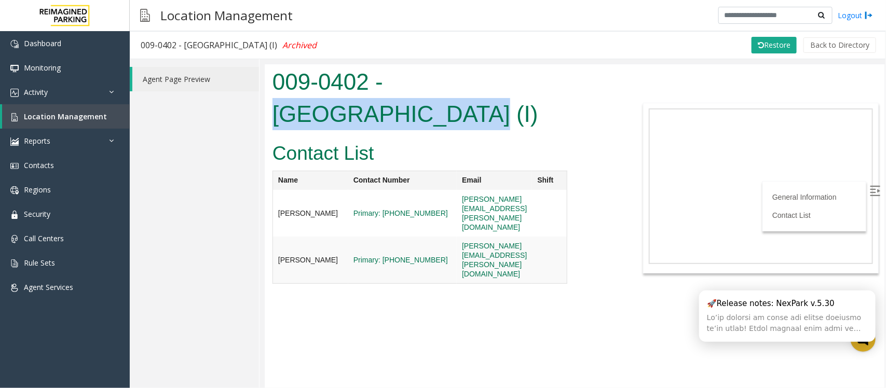
drag, startPoint x: 388, startPoint y: 83, endPoint x: 580, endPoint y: 78, distance: 192.2
click at [580, 78] on h1 "009-0402 - Maple Leaf Square (I)" at bounding box center [445, 97] width 346 height 64
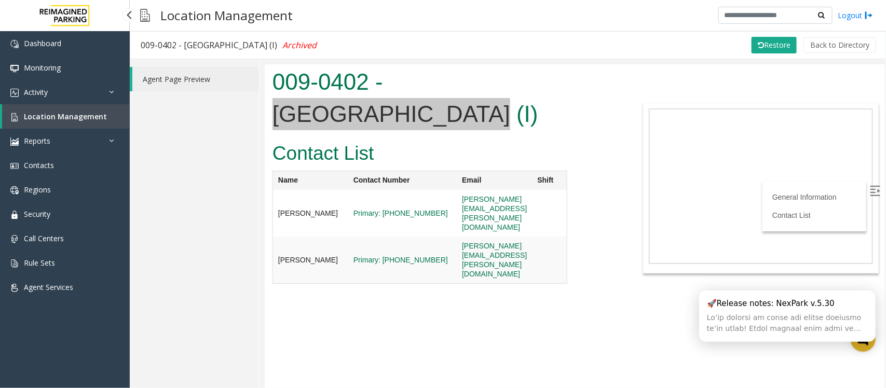
click at [59, 110] on link "Location Management" at bounding box center [66, 116] width 128 height 24
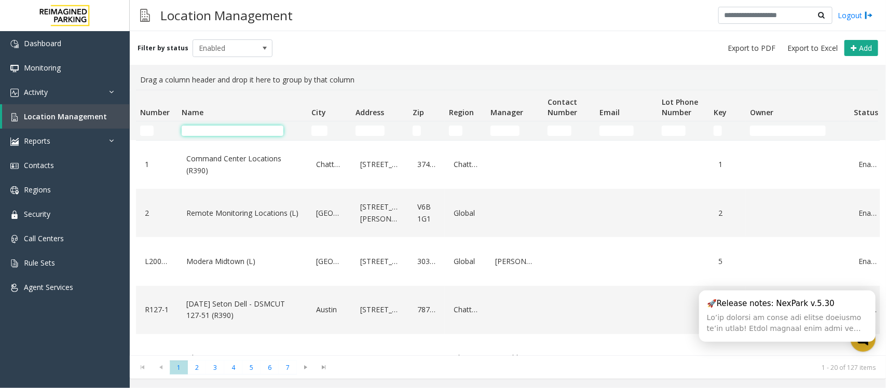
click at [249, 127] on input "Name Filter" at bounding box center [233, 131] width 102 height 10
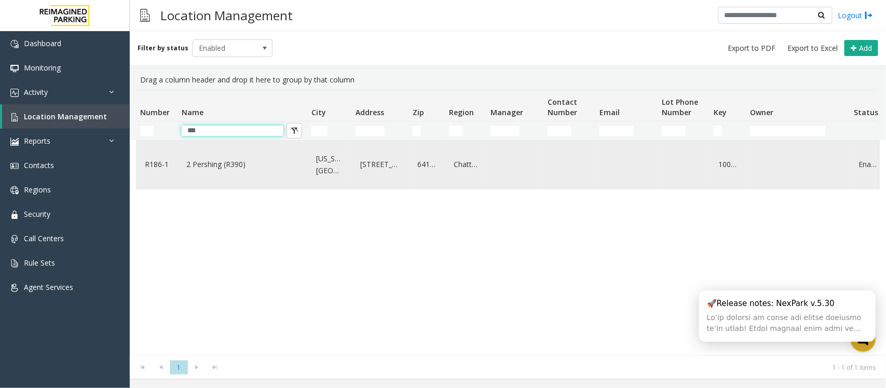
type input "***"
click at [225, 164] on link "2 Pershing (R390)" at bounding box center [242, 164] width 117 height 17
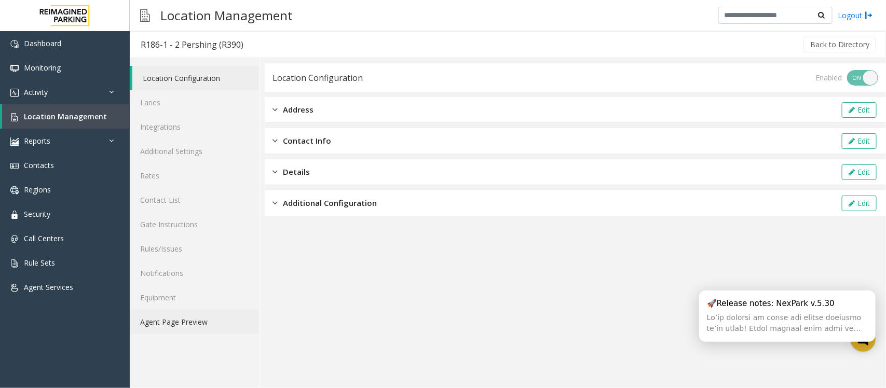
click at [178, 320] on link "Agent Page Preview" at bounding box center [194, 322] width 129 height 24
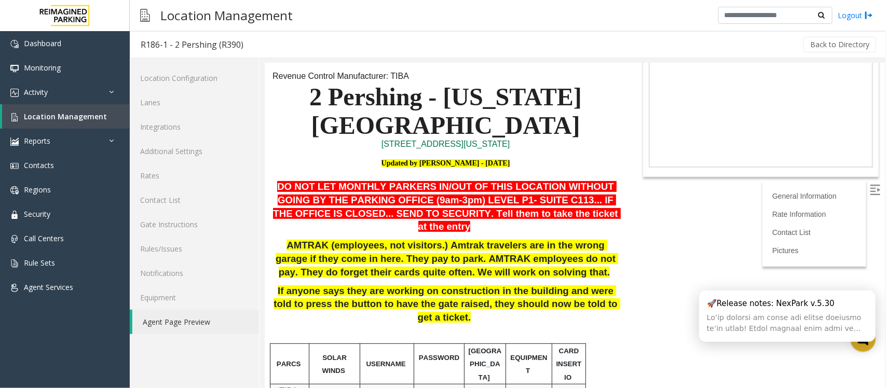
scroll to position [65, 0]
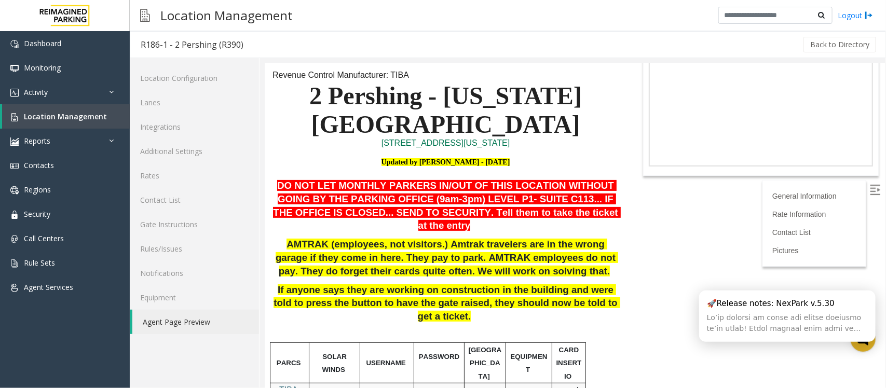
click at [379, 284] on p "If anyone says they are working on construction in the building and were told t…" at bounding box center [445, 310] width 346 height 53
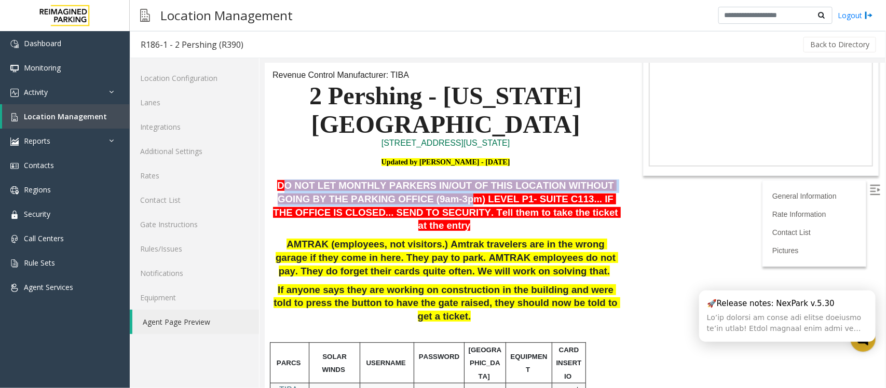
drag, startPoint x: 283, startPoint y: 155, endPoint x: 395, endPoint y: 172, distance: 113.0
click at [395, 180] on span "DO NOT LET MONTHLY PARKERS IN/OUT OF THIS LOCATION WITHOUT GOING BY THE PARKING…" at bounding box center [447, 205] width 348 height 51
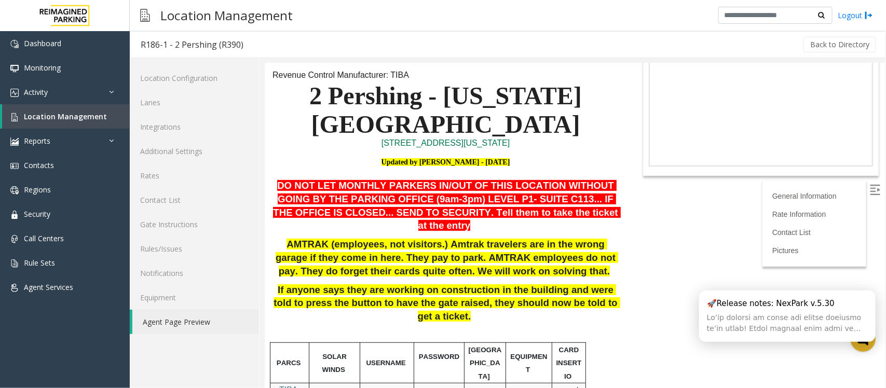
click at [304, 180] on span "DO NOT LET MONTHLY PARKERS IN/OUT OF THIS LOCATION WITHOUT GOING BY THE PARKING…" at bounding box center [447, 205] width 348 height 51
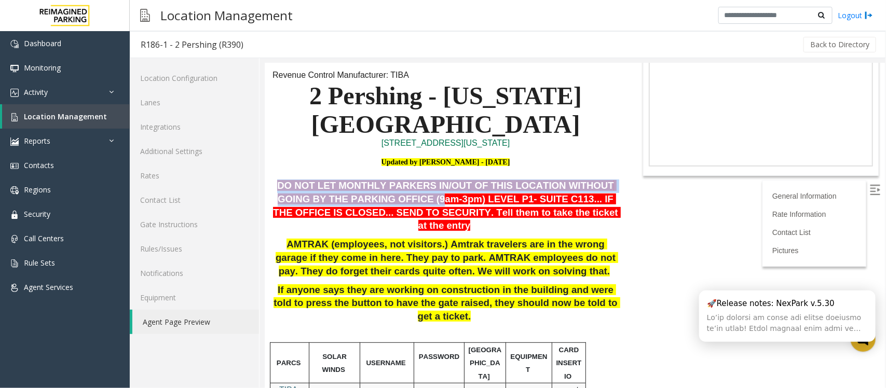
drag, startPoint x: 275, startPoint y: 157, endPoint x: 367, endPoint y: 174, distance: 94.0
click at [367, 179] on p "DO NOT LET MONTHLY PARKERS IN/OUT OF THIS LOCATION WITHOUT GOING BY THE PARKING…" at bounding box center [445, 205] width 346 height 53
click at [360, 179] on p "DO NOT LET MONTHLY PARKERS IN/OUT OF THIS LOCATION WITHOUT GOING BY THE PARKING…" at bounding box center [445, 205] width 346 height 53
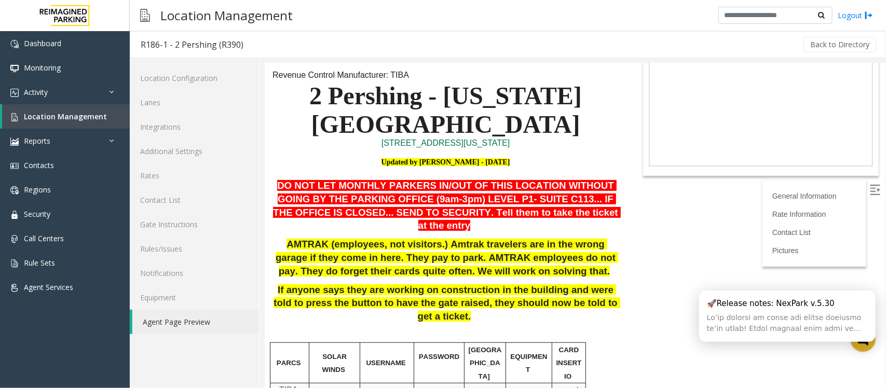
click at [334, 186] on span "DO NOT LET MONTHLY PARKERS IN/OUT OF THIS LOCATION WITHOUT GOING BY THE PARKING…" at bounding box center [447, 205] width 348 height 51
drag, startPoint x: 423, startPoint y: 189, endPoint x: 494, endPoint y: 187, distance: 71.7
click at [435, 189] on span "DO NOT LET MONTHLY PARKERS IN/OUT OF THIS LOCATION WITHOUT GOING BY THE PARKING…" at bounding box center [447, 205] width 348 height 51
click at [372, 190] on span "DO NOT LET MONTHLY PARKERS IN/OUT OF THIS LOCATION WITHOUT GOING BY THE PARKING…" at bounding box center [447, 205] width 348 height 51
click at [302, 238] on span "AMTRAK (employees, not visitors.) Amtrak travelers are in the wrong garage if t…" at bounding box center [446, 256] width 343 height 37
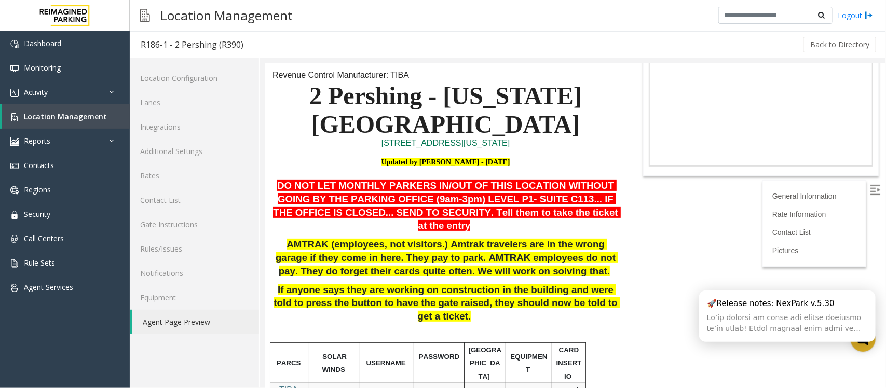
click at [288, 238] on span "AMTRAK (employees, not visitors.) Amtrak travelers are in the wrong garage if t…" at bounding box center [446, 256] width 343 height 37
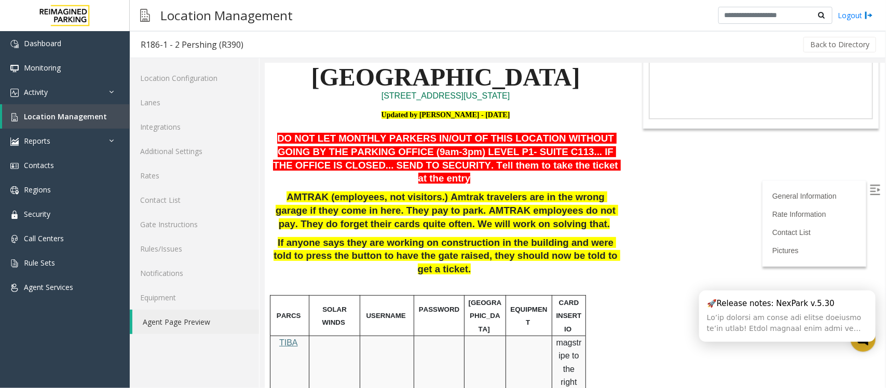
scroll to position [195, 0]
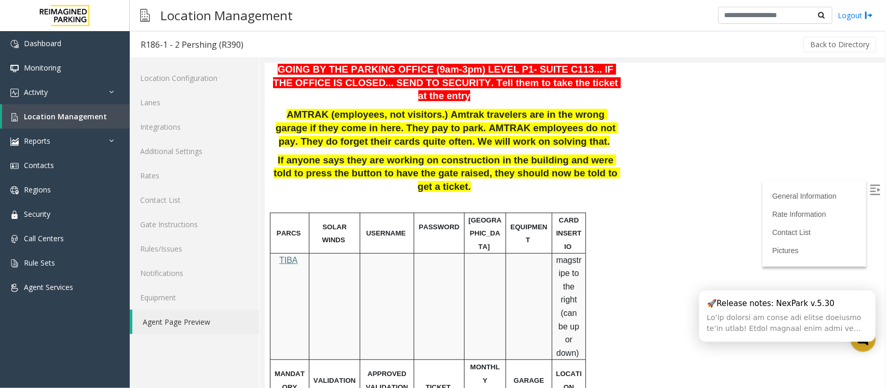
click at [624, 193] on html "R186-1 - 2 Pershing (R390) General Information Revenue Control Manufacturer: TI…" at bounding box center [574, 30] width 621 height 325
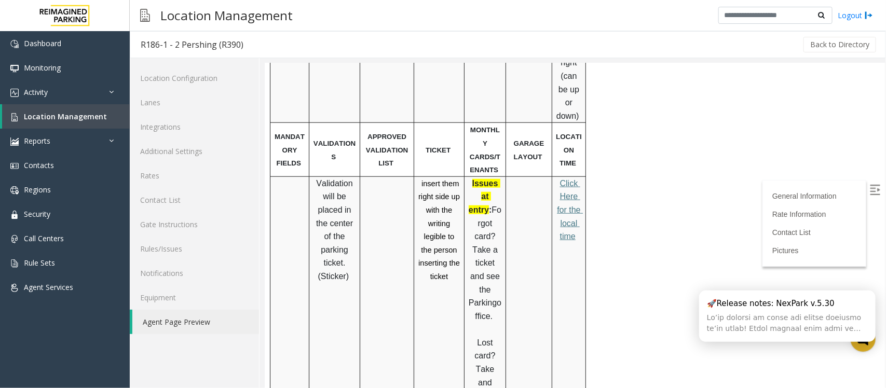
scroll to position [454, 0]
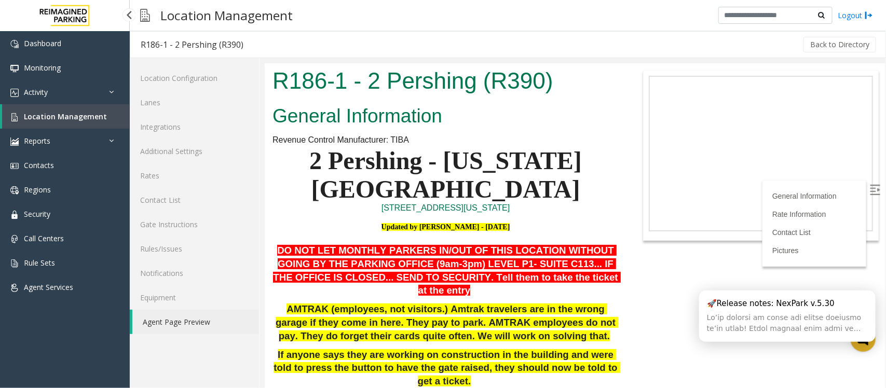
click at [68, 120] on span "Location Management" at bounding box center [65, 117] width 83 height 10
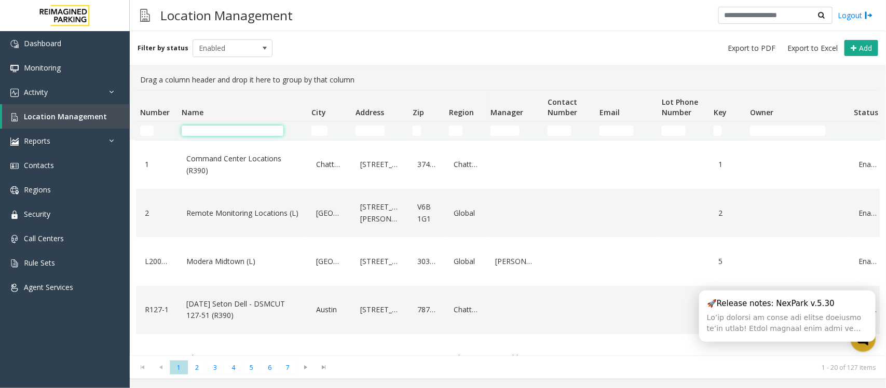
click at [247, 134] on input "Name Filter" at bounding box center [233, 131] width 102 height 10
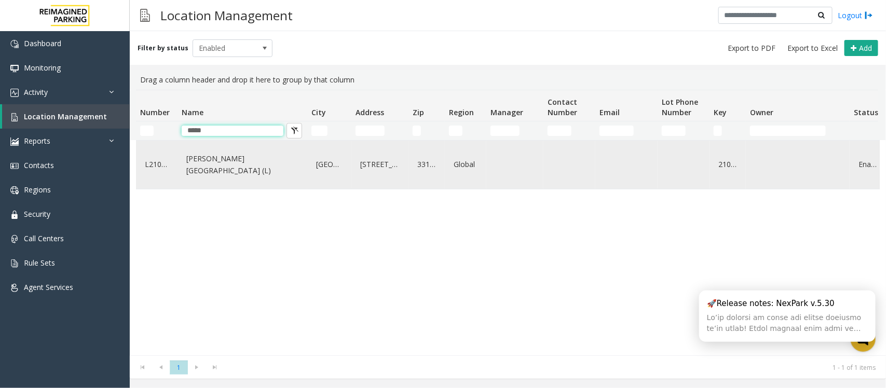
type input "*****"
click at [236, 170] on link "[PERSON_NAME][GEOGRAPHIC_DATA] (L)" at bounding box center [242, 165] width 117 height 29
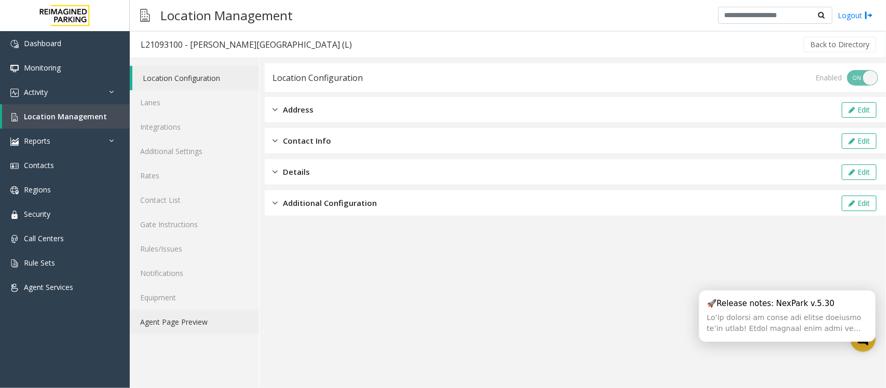
click at [169, 323] on link "Agent Page Preview" at bounding box center [194, 322] width 129 height 24
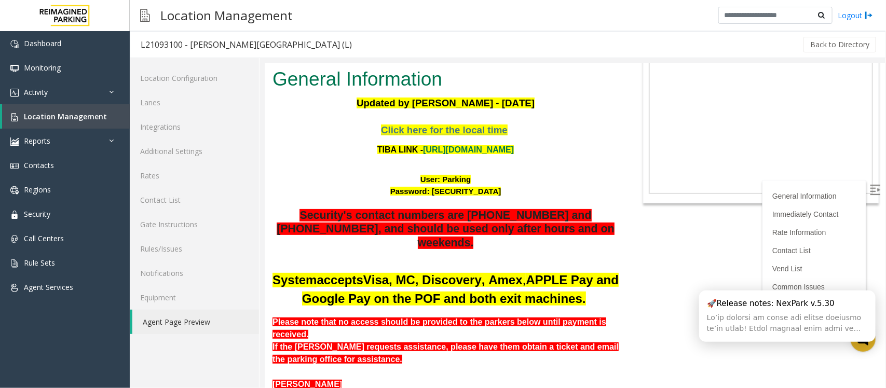
scroll to position [65, 0]
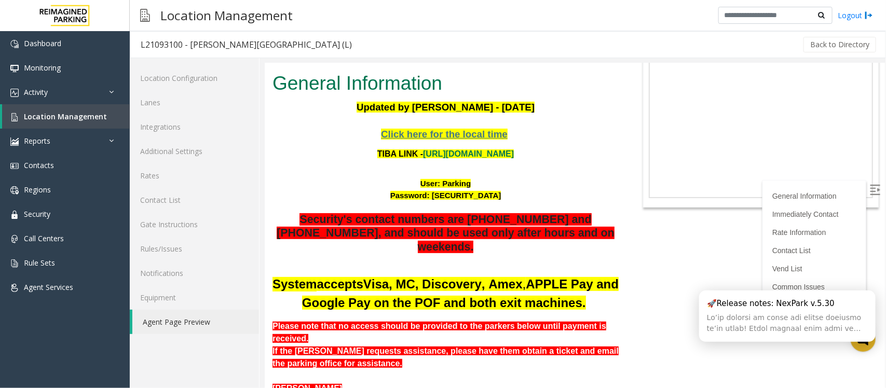
click at [446, 345] on div "If the parker requests assistance, please have them obtain a ticket and email t…" at bounding box center [445, 357] width 346 height 25
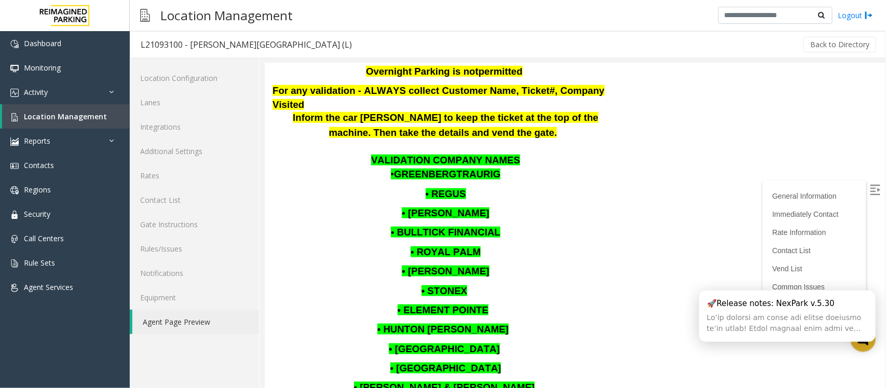
scroll to position [325, 0]
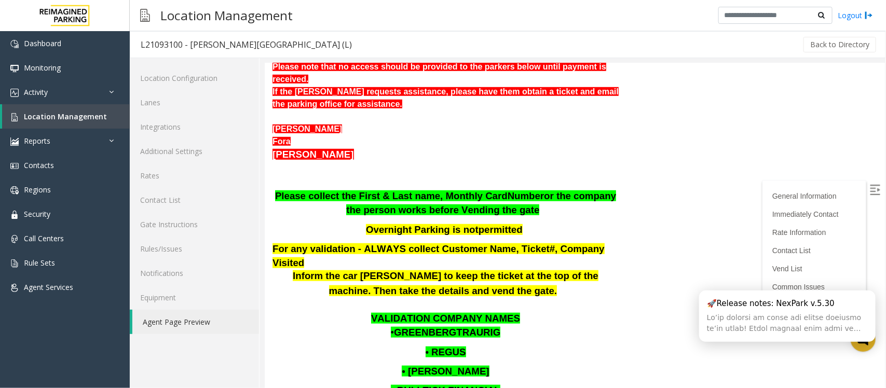
click at [558, 326] on p "• GREENBERGTRAURIG" at bounding box center [445, 333] width 346 height 14
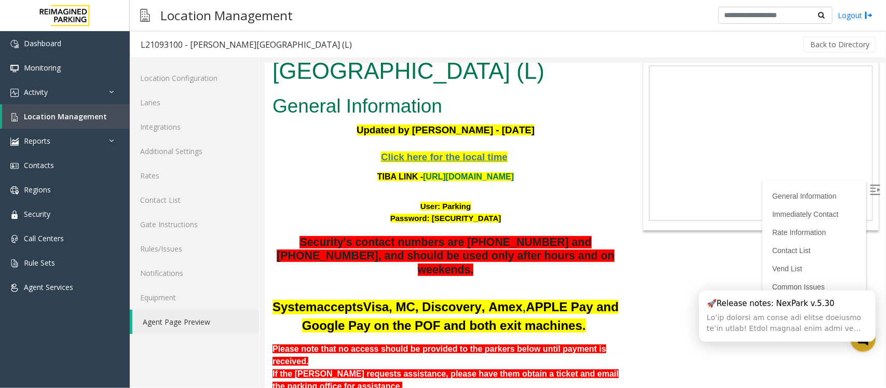
scroll to position [65, 0]
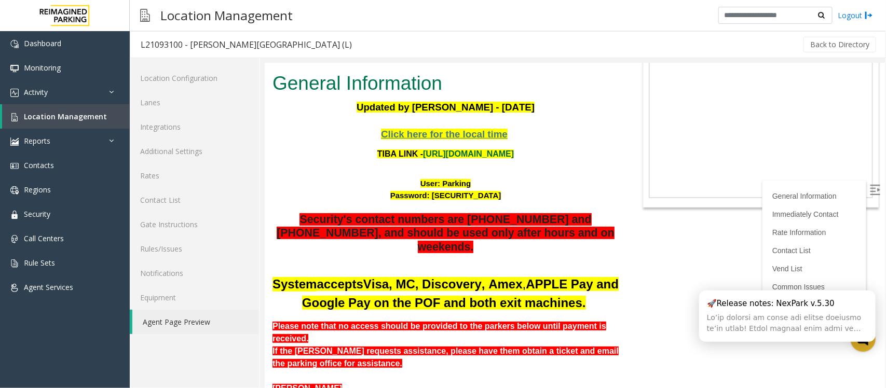
click at [509, 152] on link "https://wellsfargoctr-web.sp.tibaparking.net/" at bounding box center [468, 153] width 91 height 9
drag, startPoint x: 465, startPoint y: 185, endPoint x: 439, endPoint y: 184, distance: 26.0
click at [439, 184] on div "User: Parking" at bounding box center [445, 184] width 346 height 12
copy font "Parking"
drag, startPoint x: 502, startPoint y: 196, endPoint x: 426, endPoint y: 193, distance: 75.9
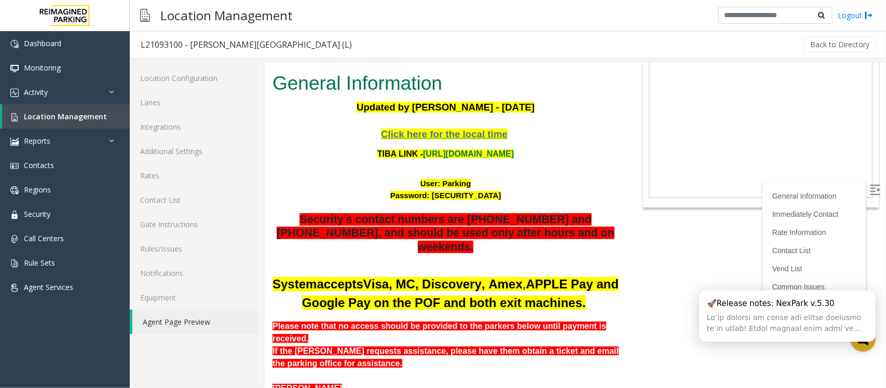
click at [426, 193] on div "Password: P@rking@21093100" at bounding box center [445, 196] width 346 height 12
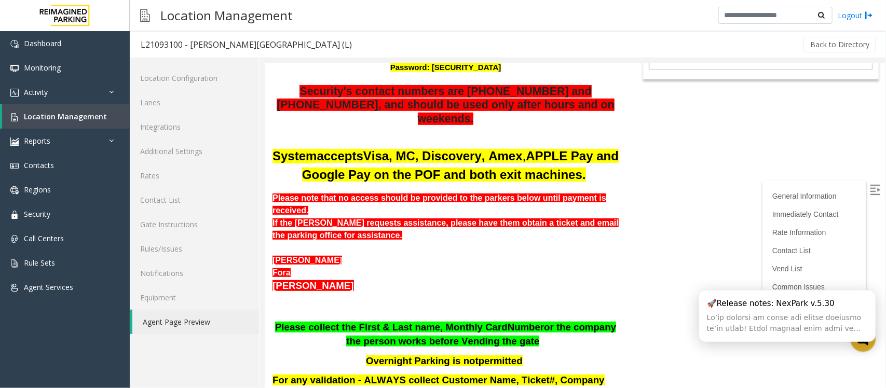
scroll to position [195, 0]
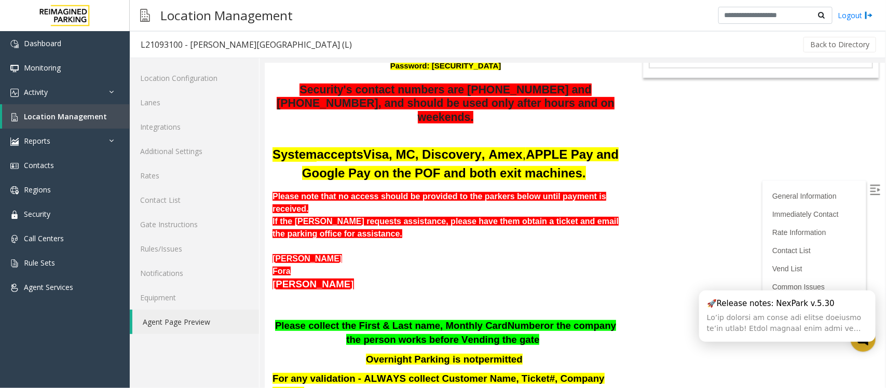
click at [363, 252] on div "Dan Smith" at bounding box center [445, 258] width 346 height 12
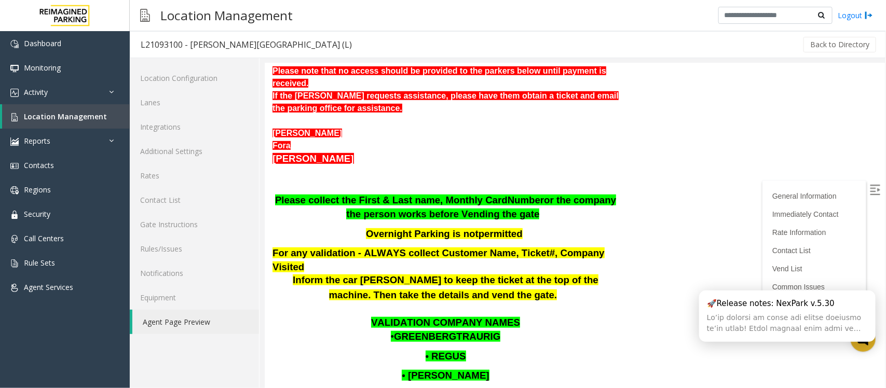
scroll to position [389, 0]
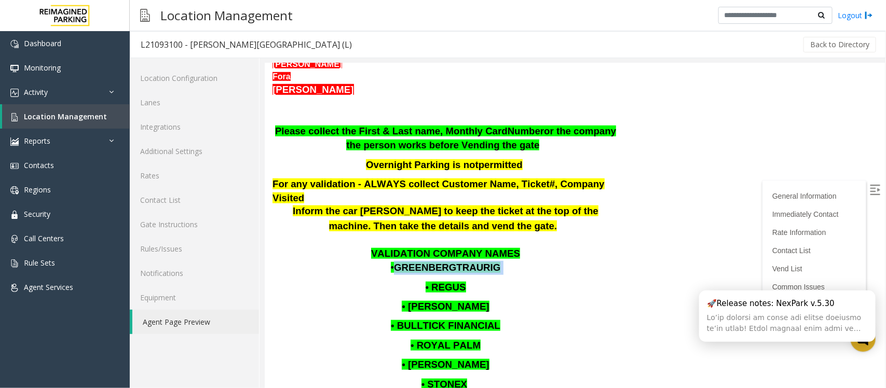
drag, startPoint x: 401, startPoint y: 227, endPoint x: 514, endPoint y: 228, distance: 112.7
click at [514, 261] on p "• GREENBERGTRAURIG" at bounding box center [445, 268] width 346 height 14
copy p "GREENBERGTRAURIG"
click at [530, 261] on p "• GREENBERGTRAURIG" at bounding box center [445, 268] width 346 height 14
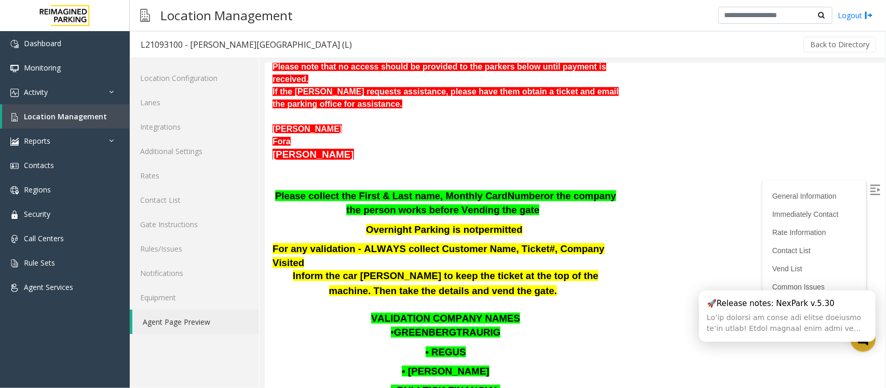
click at [338, 343] on div "Click here for the local time TIBA LINK - https://wellsfargoctr-web.sp.tibapark…" at bounding box center [445, 307] width 346 height 879
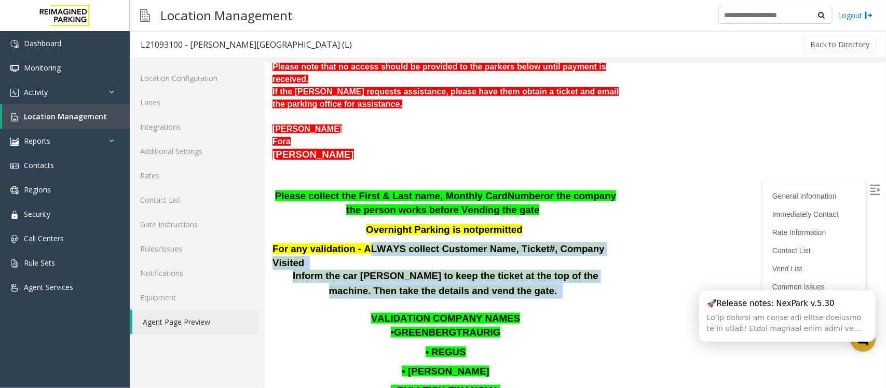
drag, startPoint x: 516, startPoint y: 251, endPoint x: 359, endPoint y: 214, distance: 161.6
click at [359, 214] on div "System accepts Visa, MC, Discovery, Amex , APPLE Pay and Google Pay on the POF …" at bounding box center [445, 157] width 346 height 284
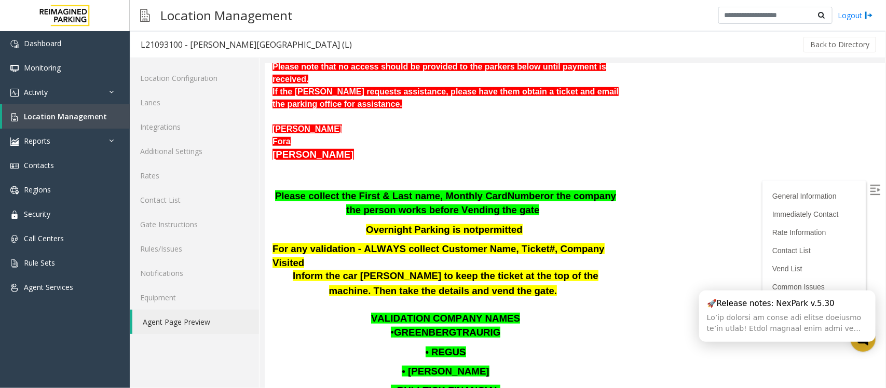
click at [335, 242] on p "For any validation - ALWAYS collect Customer Name, Ticket#, Company Visited" at bounding box center [445, 256] width 346 height 28
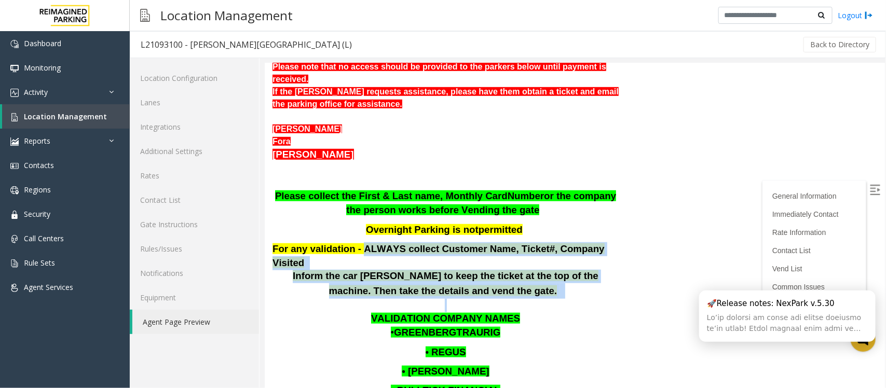
drag, startPoint x: 351, startPoint y: 219, endPoint x: 523, endPoint y: 259, distance: 176.4
click at [523, 259] on div "Click here for the local time TIBA LINK - https://wellsfargoctr-web.sp.tibapark…" at bounding box center [445, 307] width 346 height 879
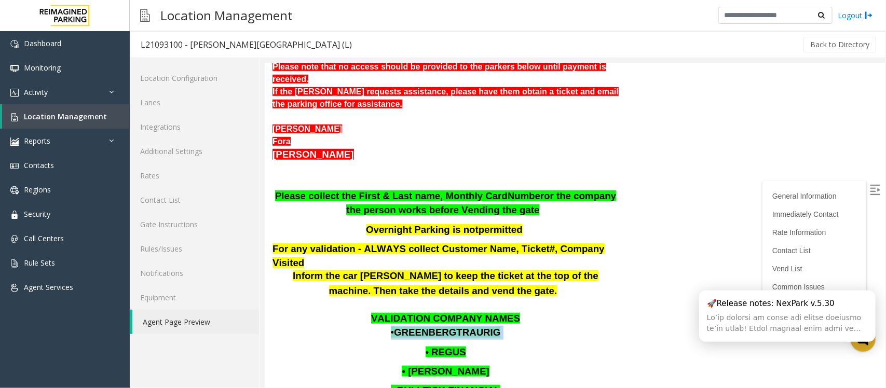
drag, startPoint x: 493, startPoint y: 294, endPoint x: 397, endPoint y: 293, distance: 96.1
click at [397, 326] on p "• GREENBERGTRAURIG" at bounding box center [445, 333] width 346 height 14
click at [512, 384] on p "• BULLTICK FINANCIAL" at bounding box center [445, 391] width 346 height 14
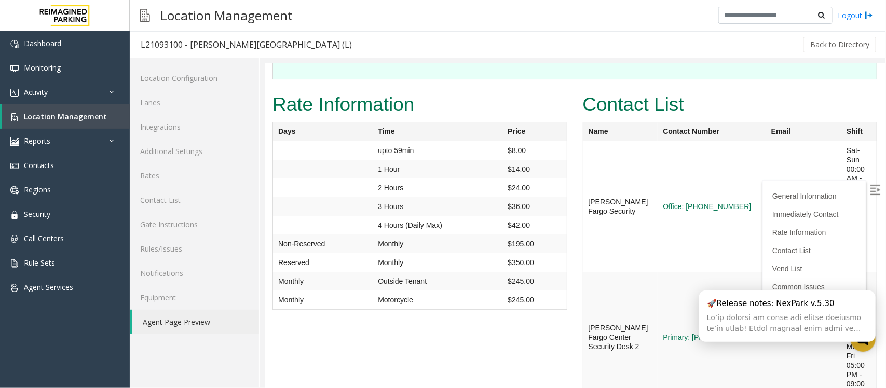
scroll to position [1623, 0]
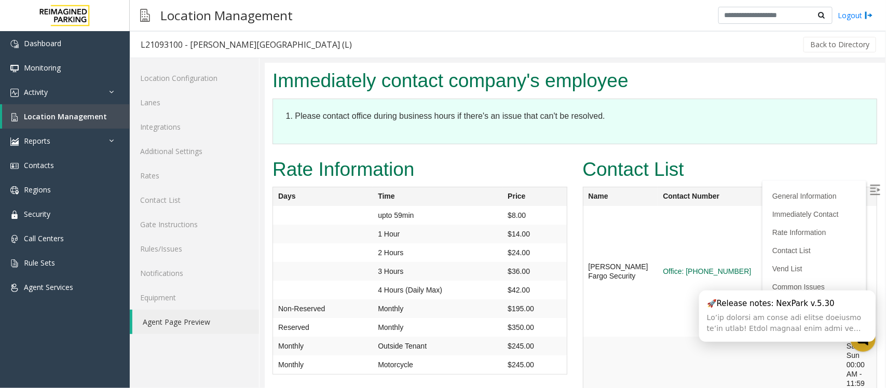
click at [180, 326] on link "Agent Page Preview" at bounding box center [195, 322] width 127 height 24
click at [156, 318] on link "Agent Page Preview" at bounding box center [195, 322] width 127 height 24
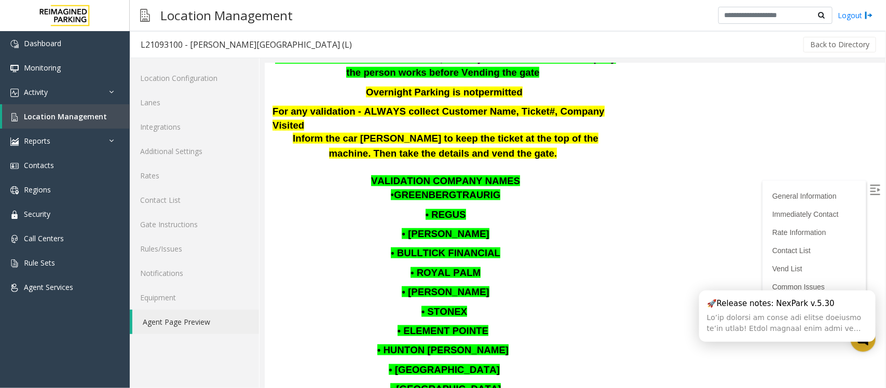
scroll to position [454, 0]
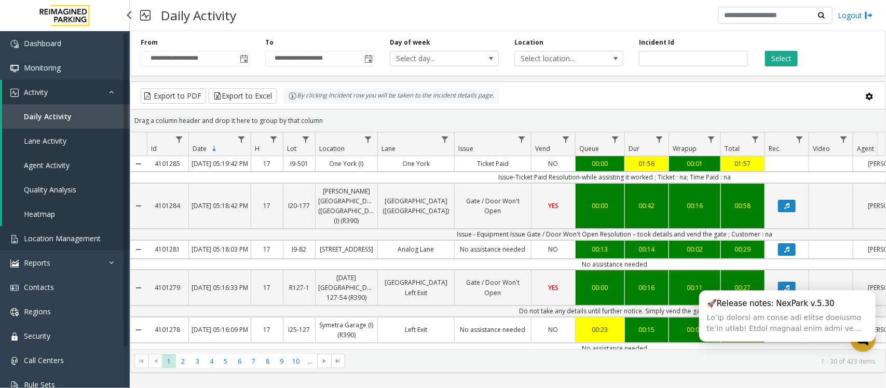
click at [57, 240] on span "Location Management" at bounding box center [62, 239] width 77 height 10
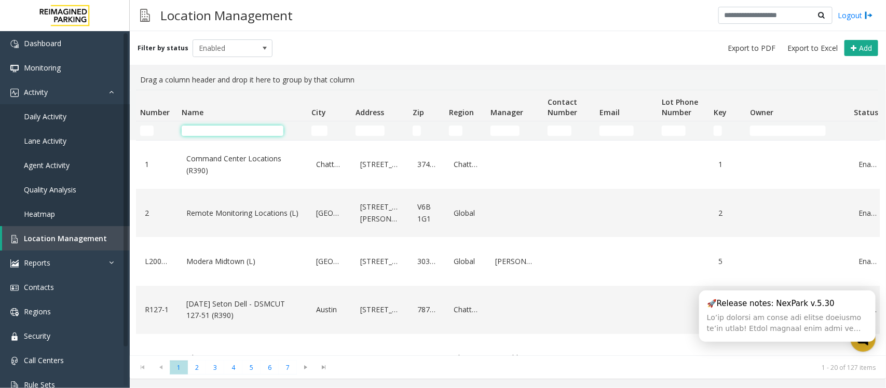
click at [248, 129] on input "Name Filter" at bounding box center [233, 131] width 102 height 10
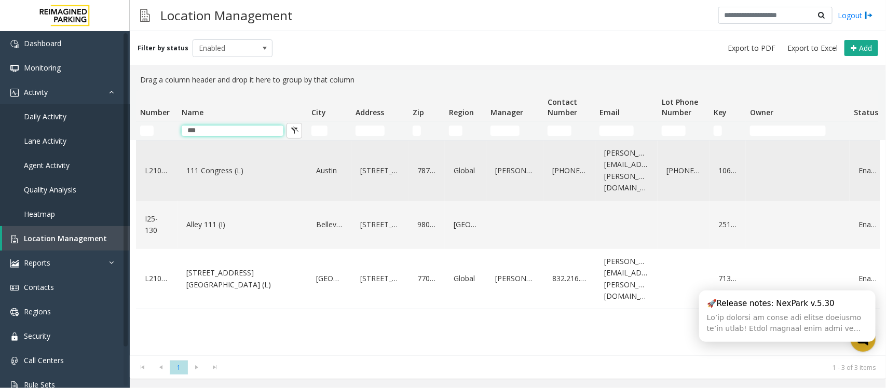
type input "***"
click at [224, 163] on link "111 Congress (L)" at bounding box center [242, 171] width 117 height 17
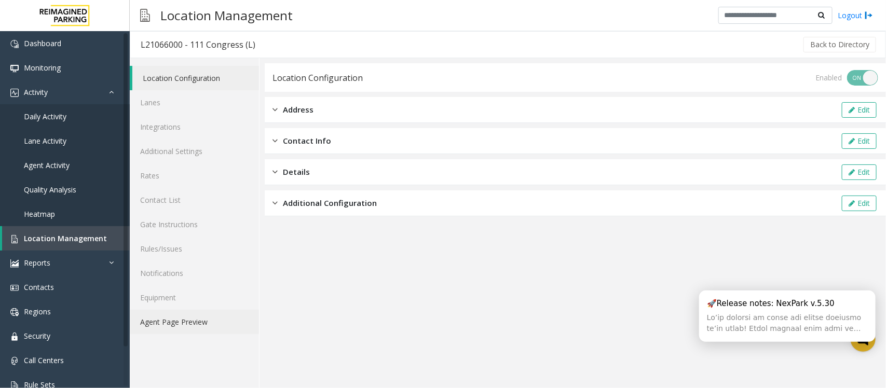
click at [164, 326] on link "Agent Page Preview" at bounding box center [194, 322] width 129 height 24
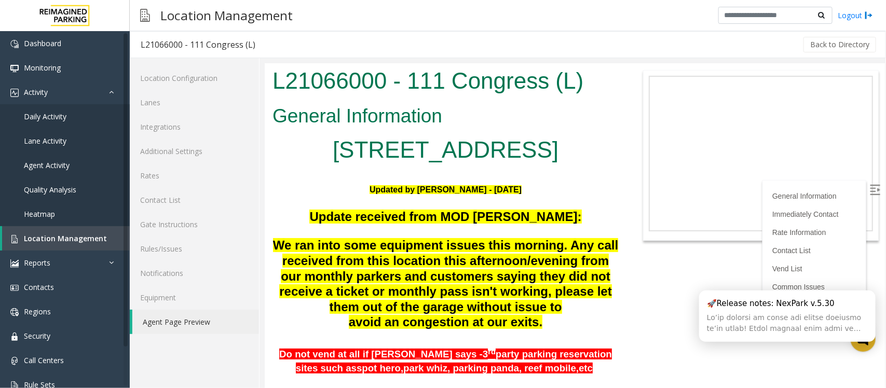
scroll to position [130, 0]
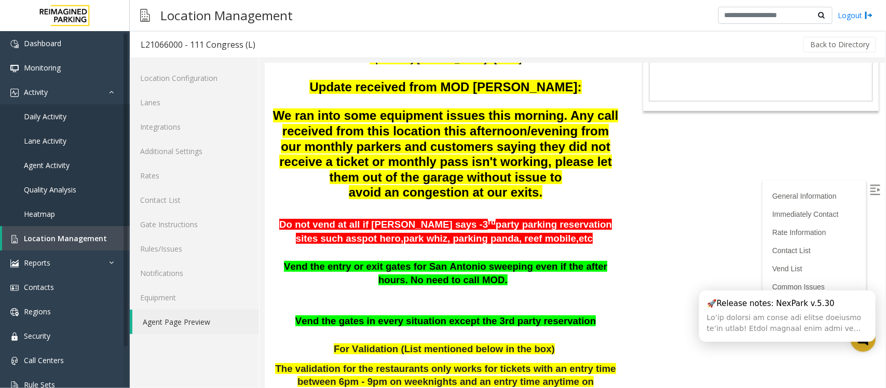
click at [536, 234] on p "Do not vend at all if parker says - 3 rd party parking reservation sites such a…" at bounding box center [445, 231] width 346 height 30
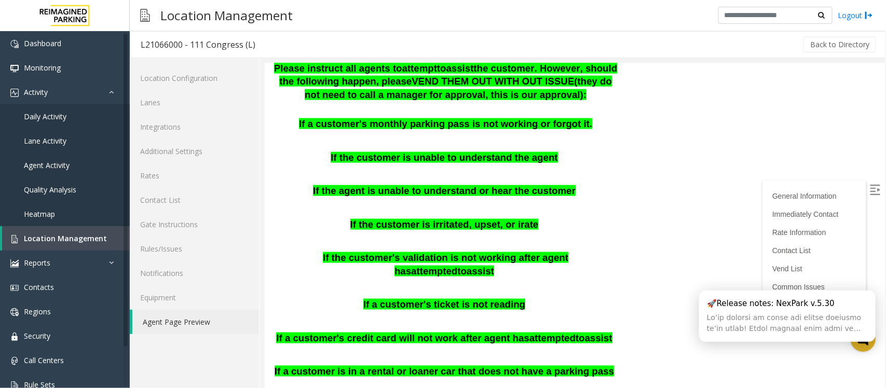
scroll to position [571, 0]
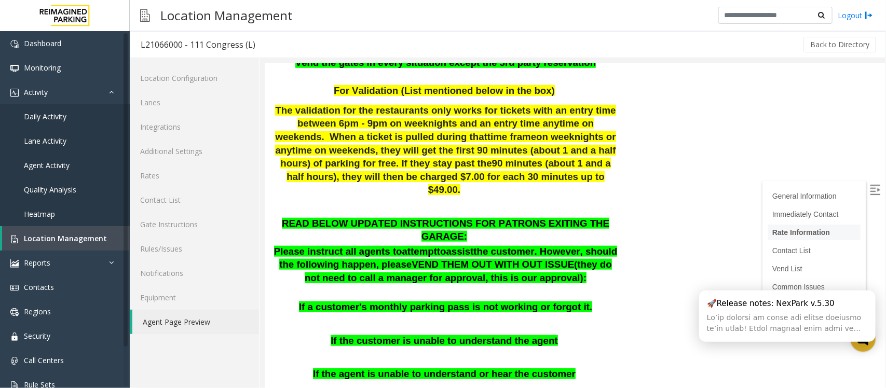
scroll to position [377, 0]
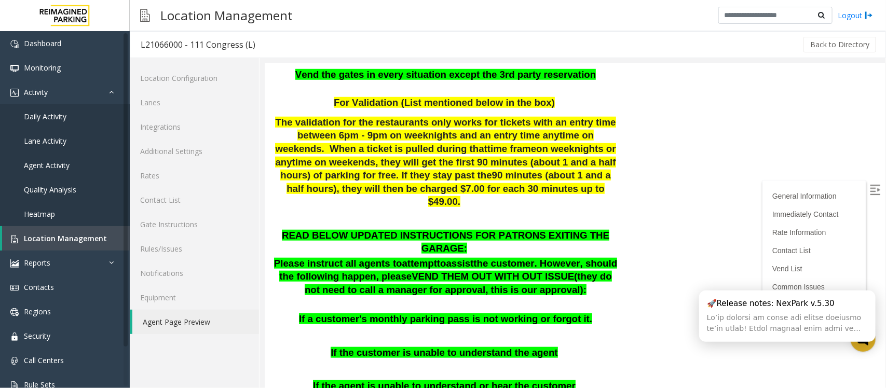
click at [520, 183] on span ", they will then be charged $7.00 for each 30 minutes up to $49.00." at bounding box center [471, 195] width 268 height 24
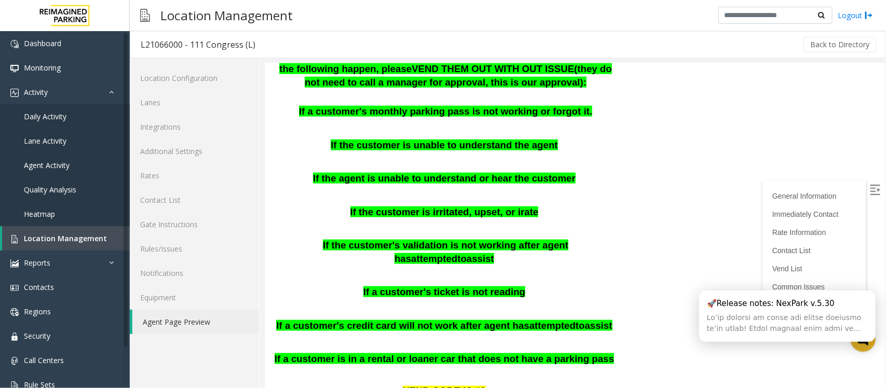
scroll to position [519, 0]
